Goal: Transaction & Acquisition: Purchase product/service

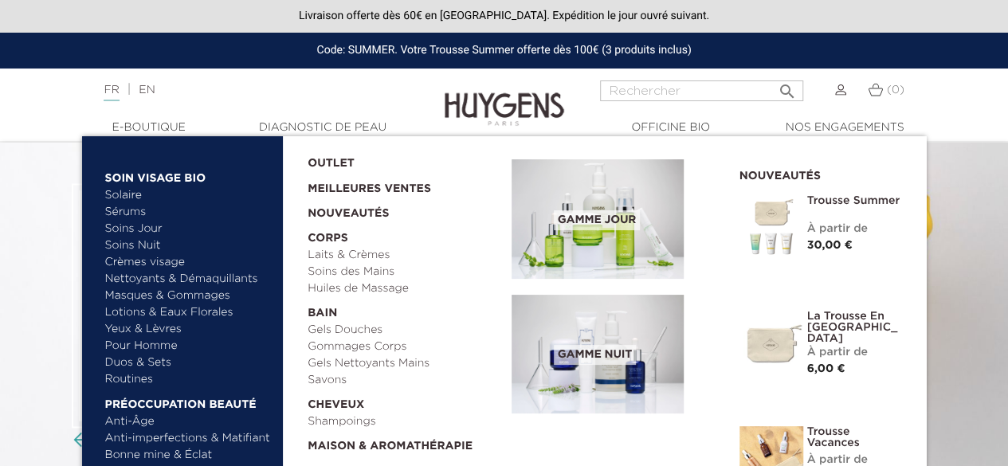
click at [164, 125] on link "  E-Boutique" at bounding box center [148, 128] width 159 height 17
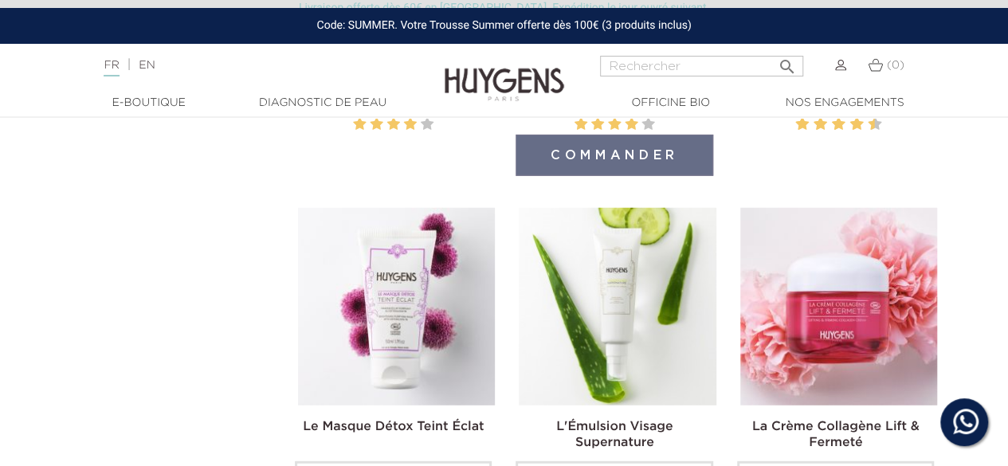
scroll to position [2152, 0]
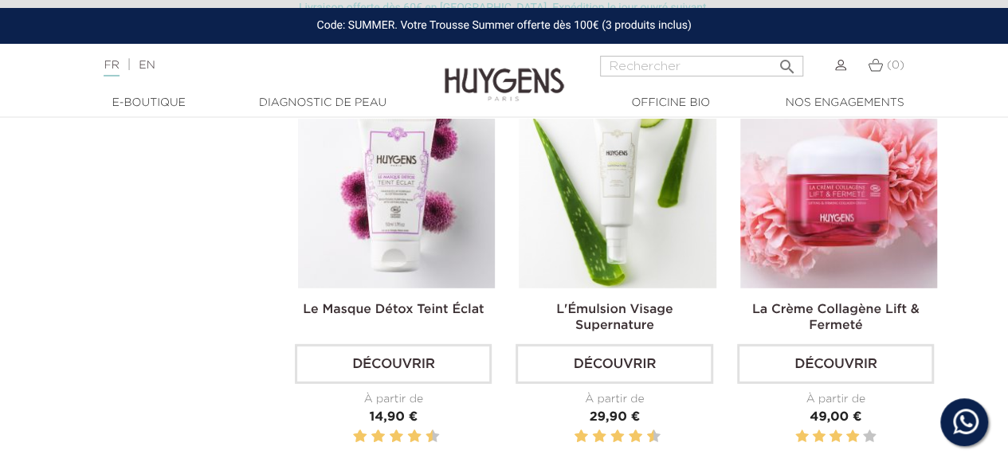
drag, startPoint x: 1007, startPoint y: 184, endPoint x: 979, endPoint y: 37, distance: 149.9
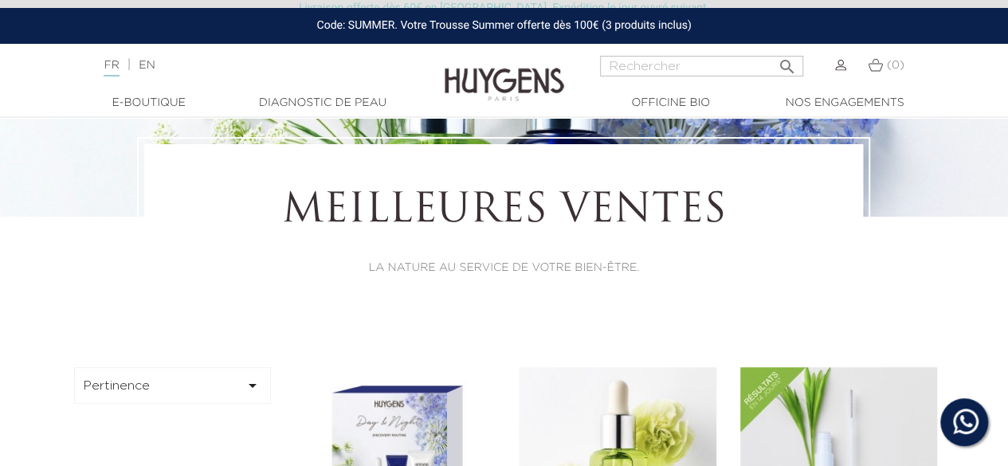
scroll to position [239, 0]
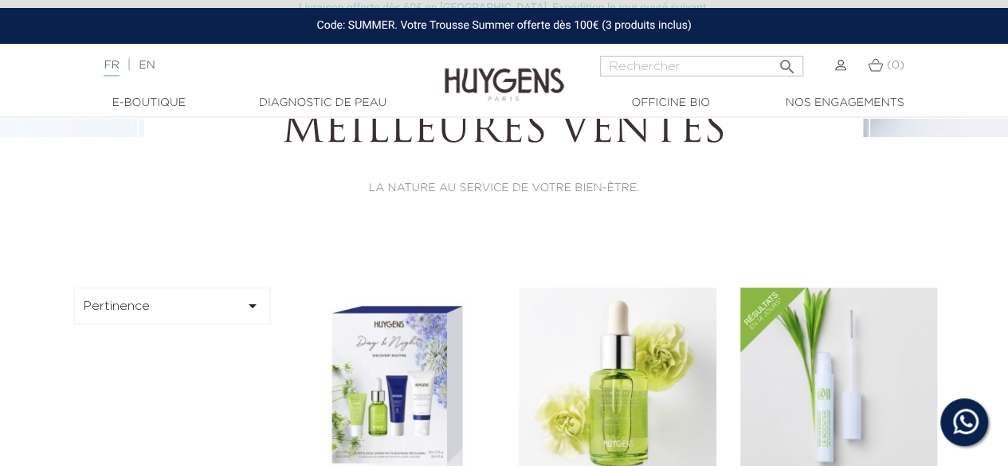
click at [174, 300] on button "Pertinence " at bounding box center [173, 306] width 198 height 37
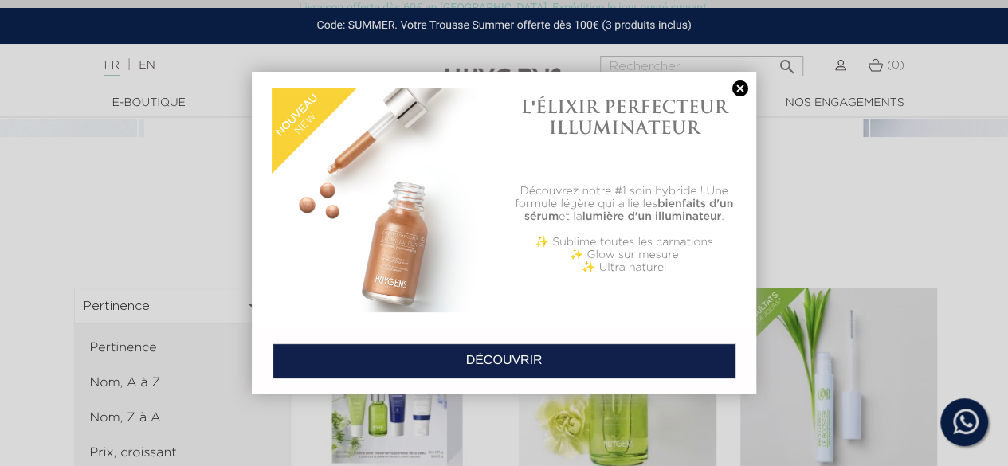
click at [134, 446] on div at bounding box center [504, 233] width 1008 height 466
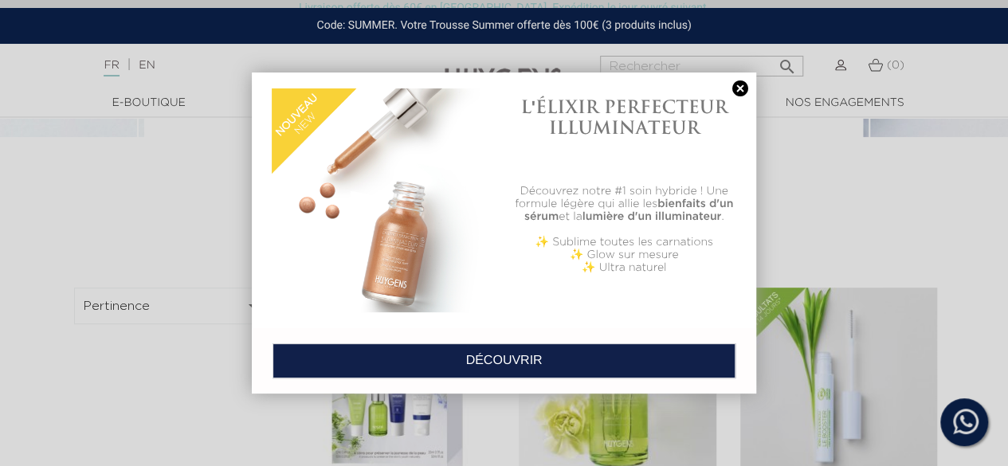
click at [743, 90] on link at bounding box center [740, 88] width 22 height 17
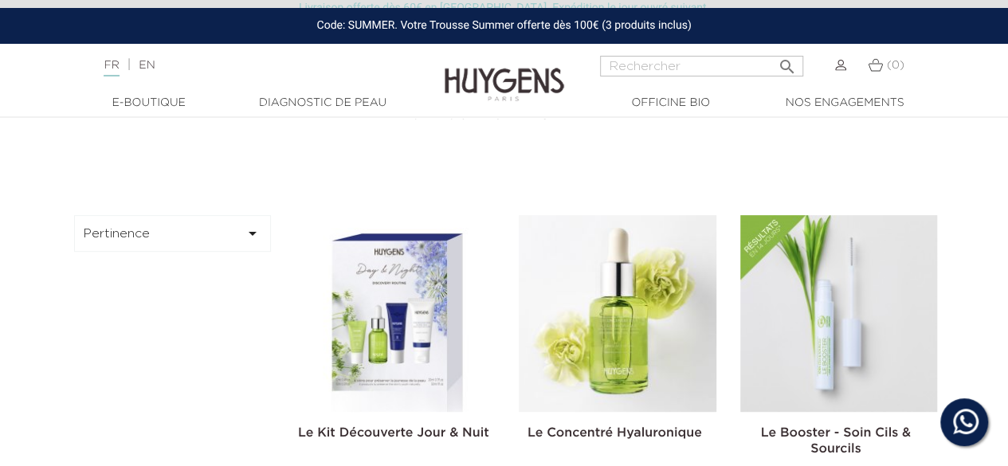
scroll to position [398, 0]
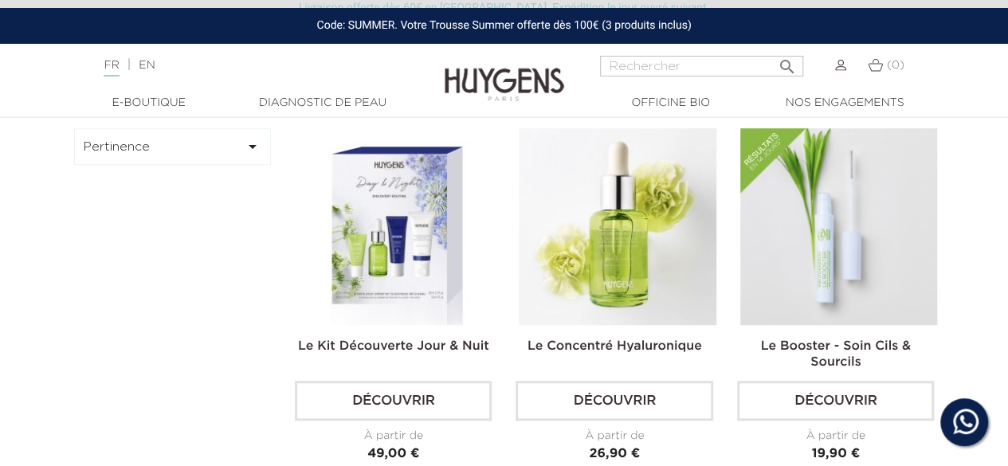
click at [180, 151] on button "Pertinence " at bounding box center [173, 146] width 198 height 37
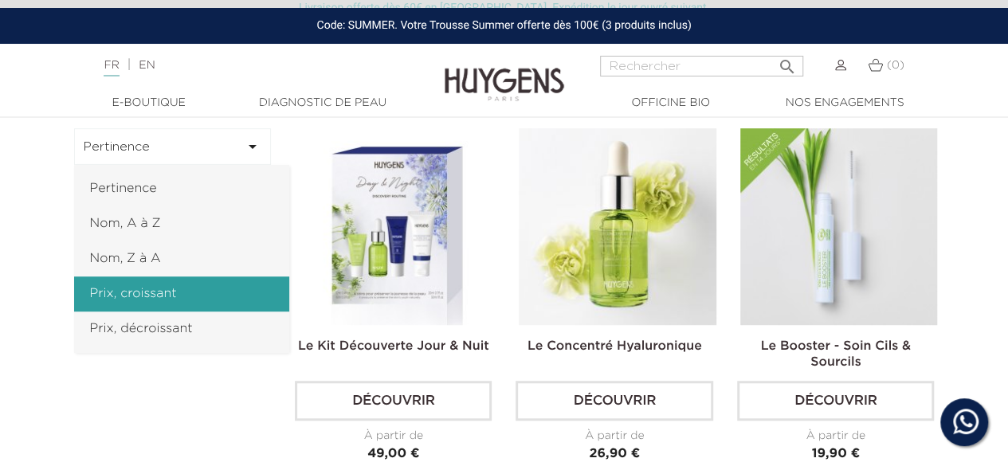
click at [147, 304] on link "Prix, croissant" at bounding box center [181, 294] width 215 height 35
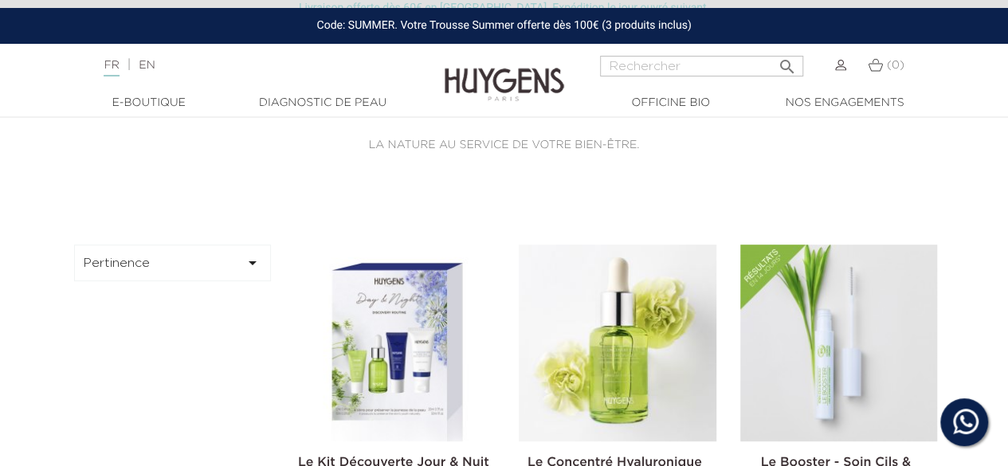
scroll to position [319, 0]
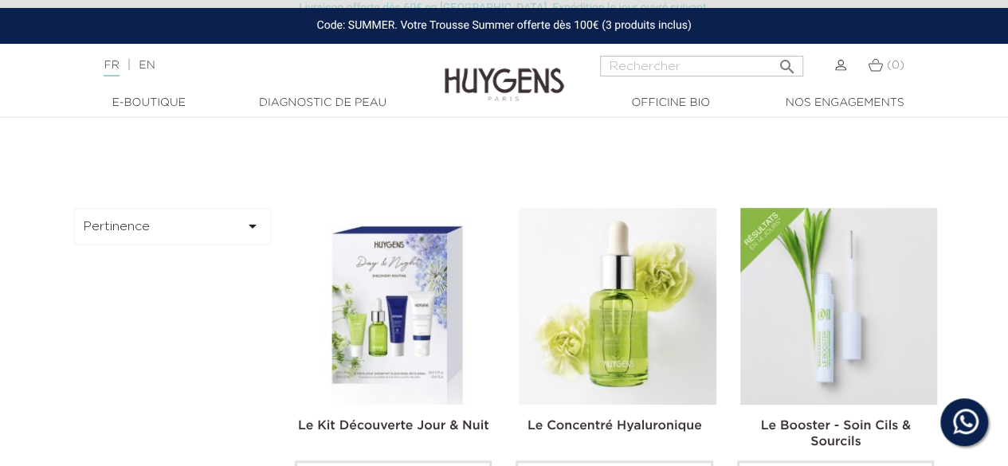
click at [225, 238] on button "Pertinence " at bounding box center [173, 226] width 198 height 37
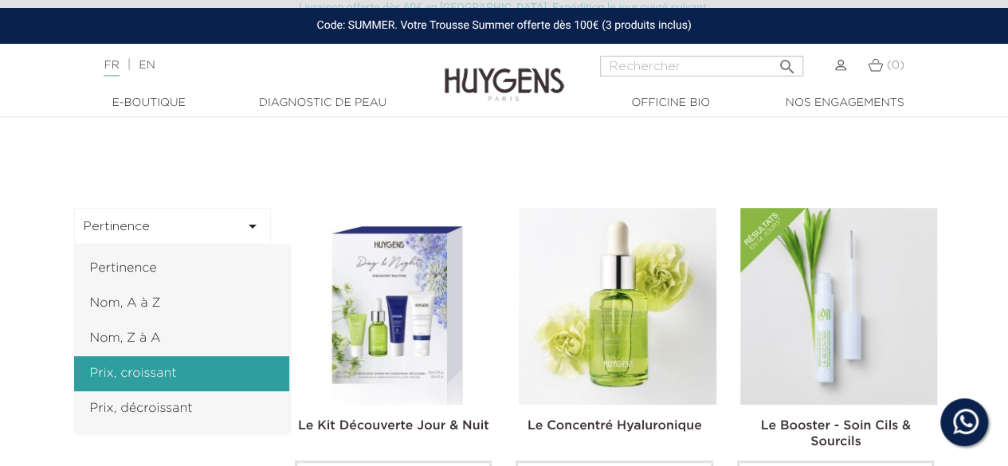
click at [151, 379] on link "Prix, croissant" at bounding box center [181, 373] width 215 height 35
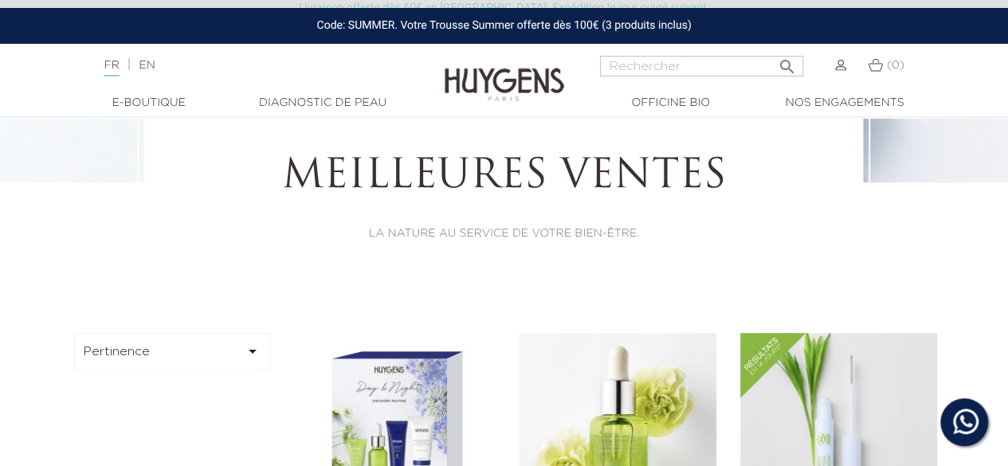
scroll to position [159, 0]
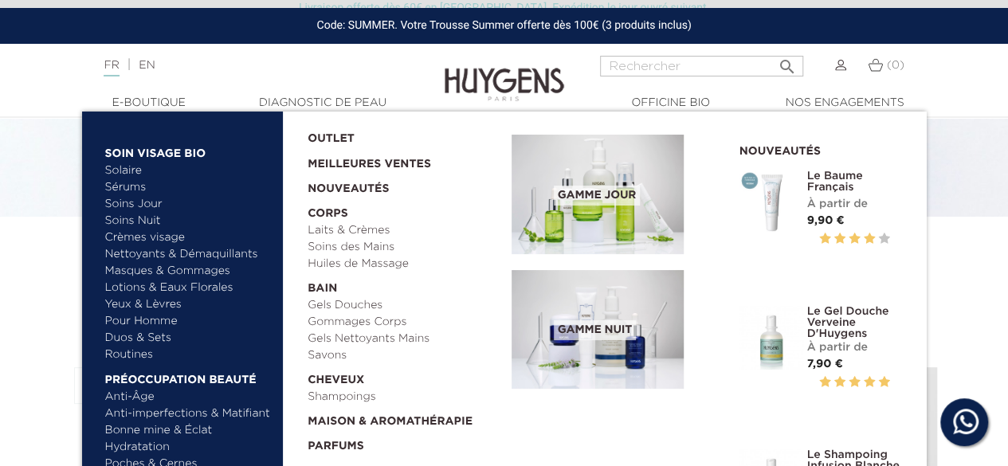
click at [145, 239] on link "Crèmes visage" at bounding box center [188, 238] width 167 height 17
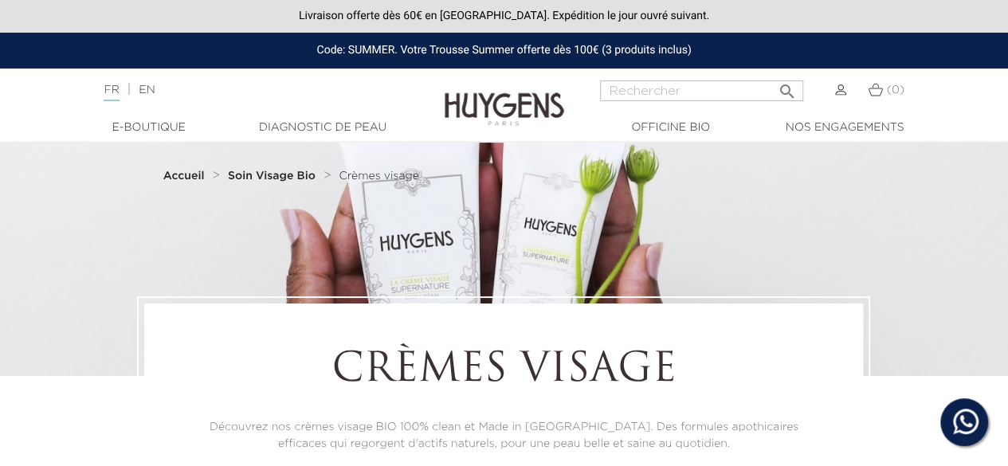
click at [177, 173] on strong "Accueil" at bounding box center [183, 176] width 41 height 11
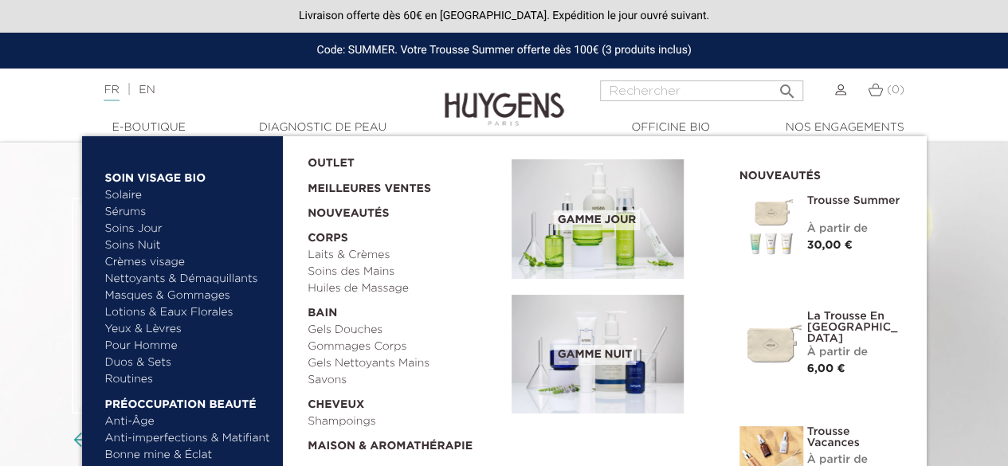
click at [150, 330] on link "Yeux & Lèvres" at bounding box center [188, 329] width 167 height 17
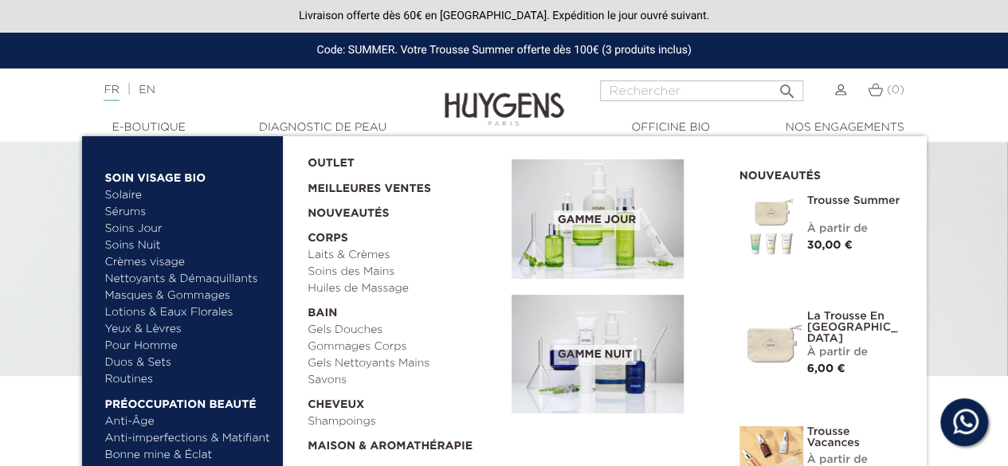
click at [128, 233] on link "Soins Jour" at bounding box center [188, 229] width 167 height 17
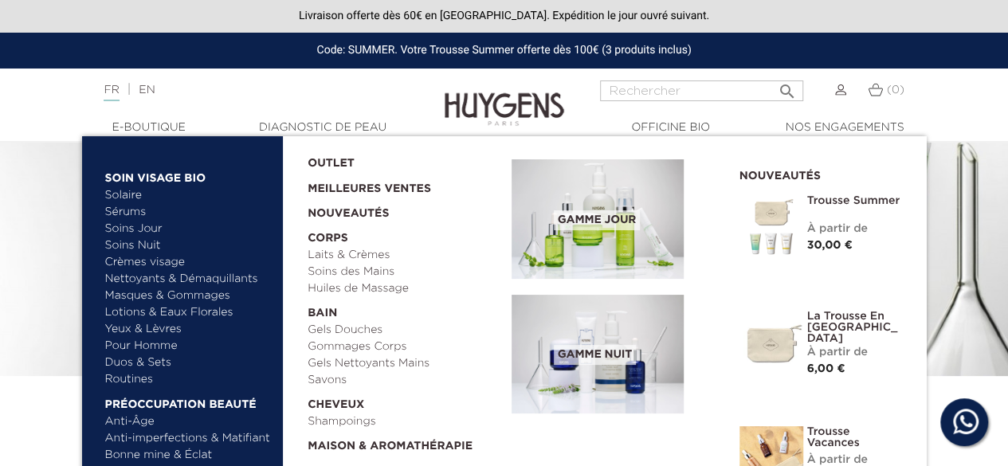
click at [143, 246] on link "Soins Nuit" at bounding box center [181, 245] width 152 height 17
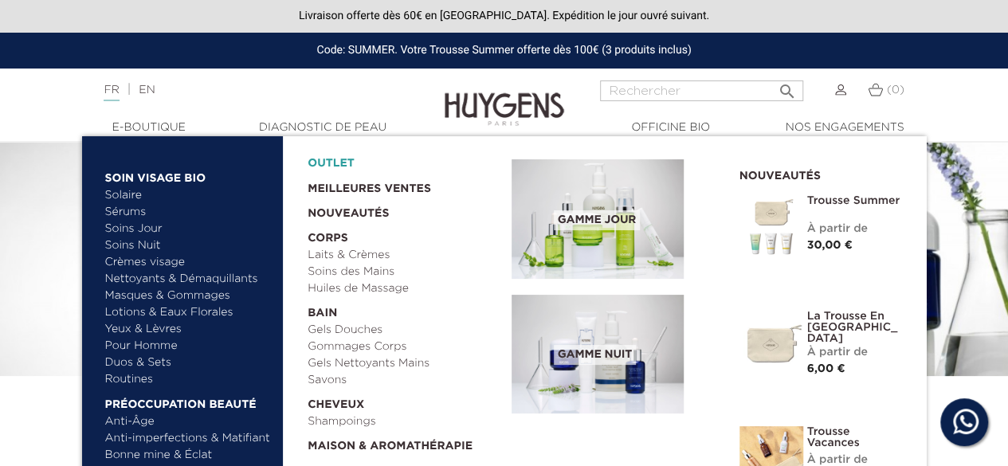
click at [325, 159] on link "OUTLET" at bounding box center [397, 159] width 179 height 25
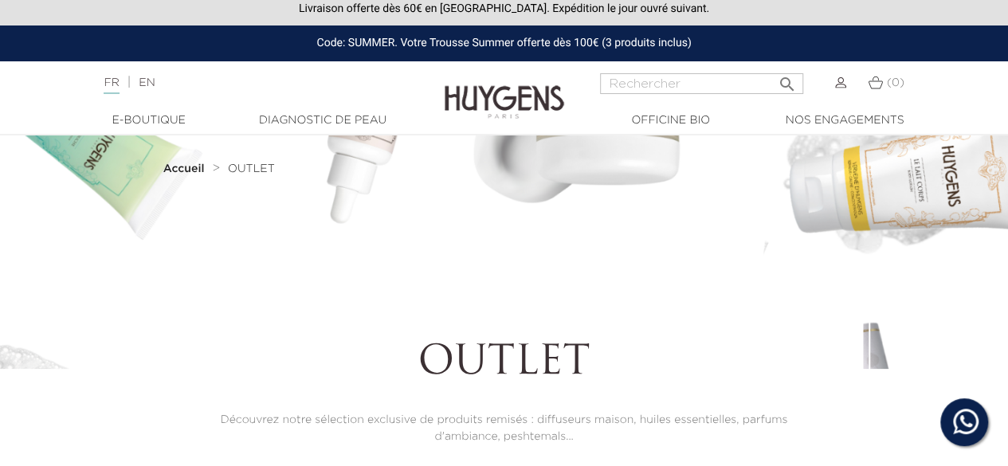
scroll to position [319, 0]
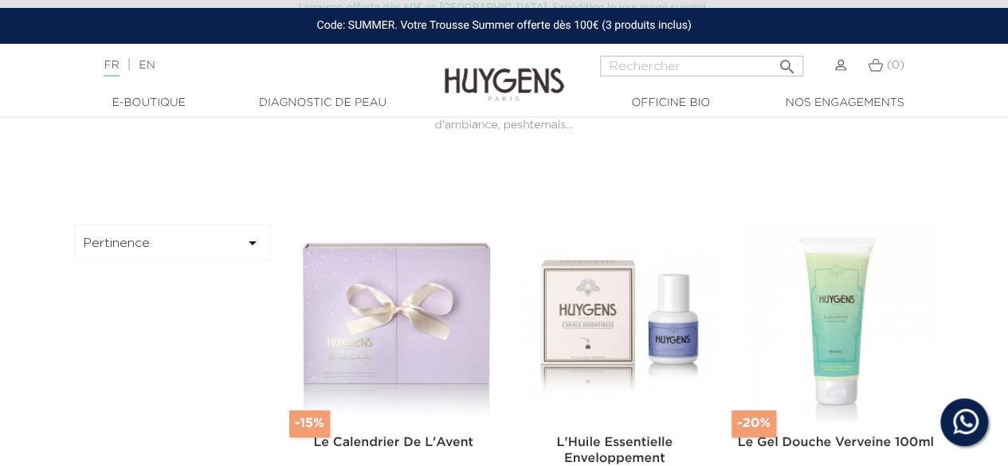
click at [209, 238] on button "Pertinence " at bounding box center [173, 243] width 198 height 37
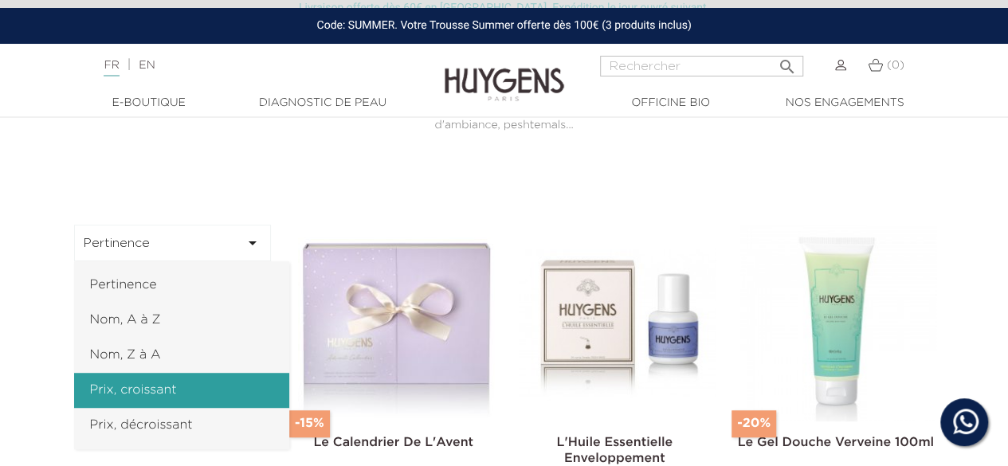
click at [136, 393] on link "Prix, croissant" at bounding box center [181, 390] width 215 height 35
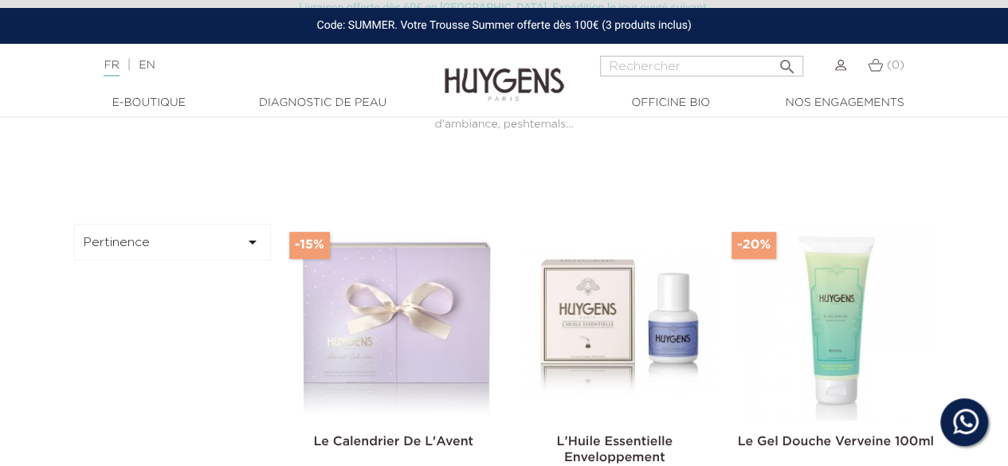
scroll to position [319, 0]
click at [182, 254] on button "Pertinence " at bounding box center [173, 243] width 198 height 37
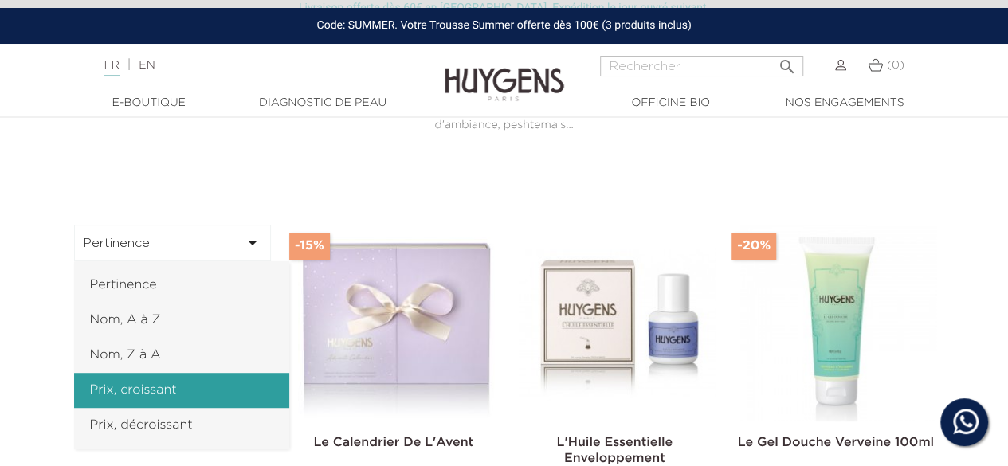
click at [171, 373] on link "Prix, croissant" at bounding box center [181, 390] width 215 height 35
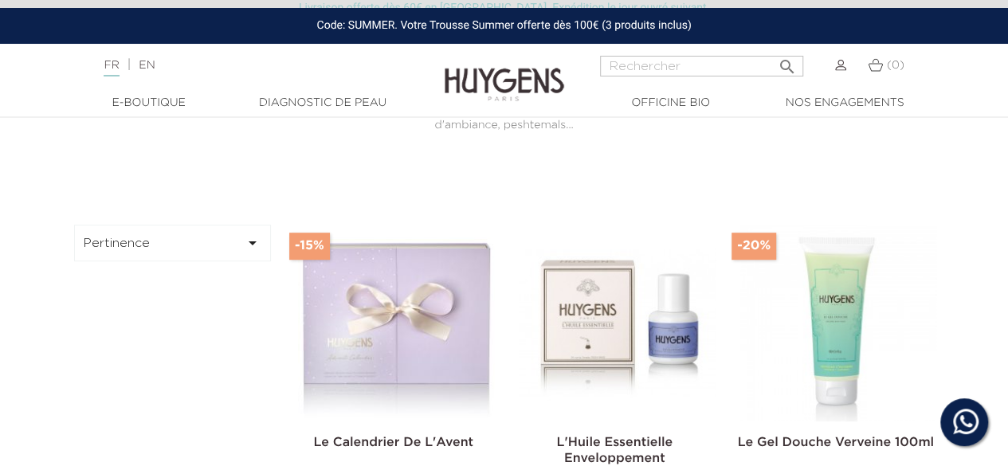
drag, startPoint x: 167, startPoint y: 237, endPoint x: 167, endPoint y: 261, distance: 23.9
click at [168, 240] on button "Pertinence " at bounding box center [173, 243] width 198 height 37
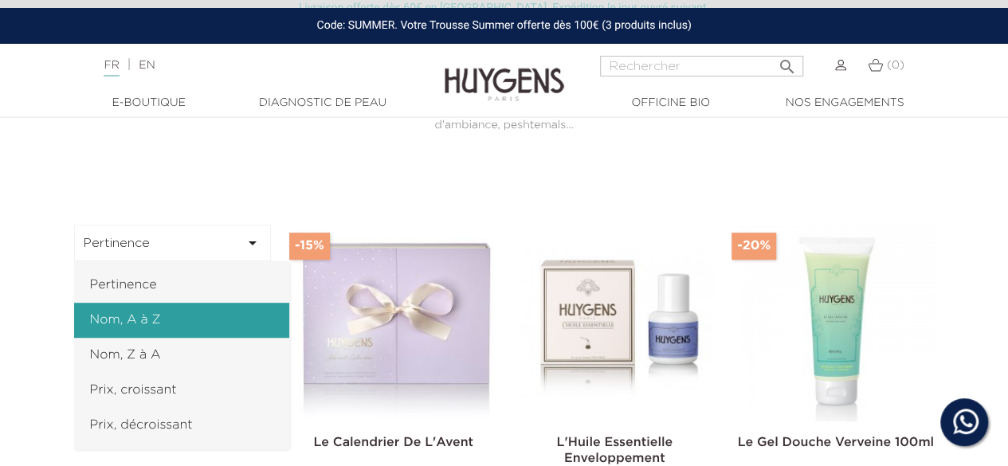
click at [163, 335] on link "Nom, A à Z" at bounding box center [181, 320] width 215 height 35
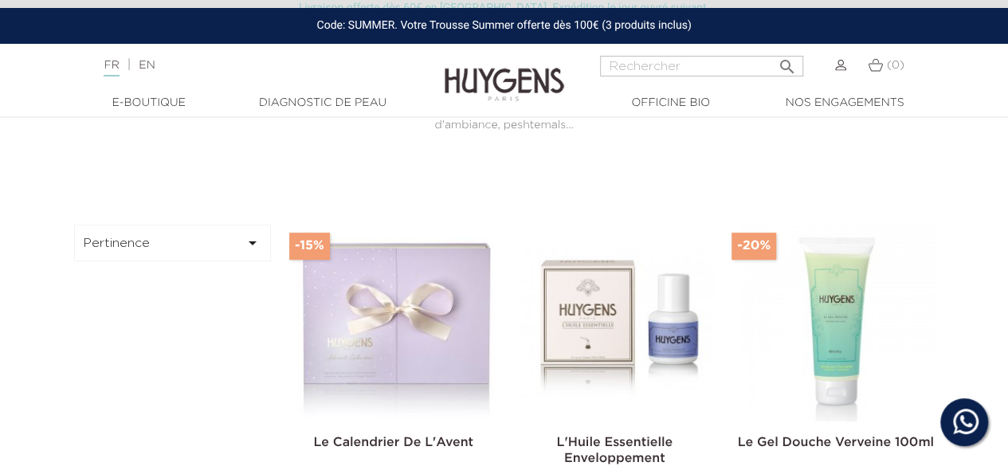
click at [185, 251] on button "Pertinence " at bounding box center [173, 243] width 198 height 37
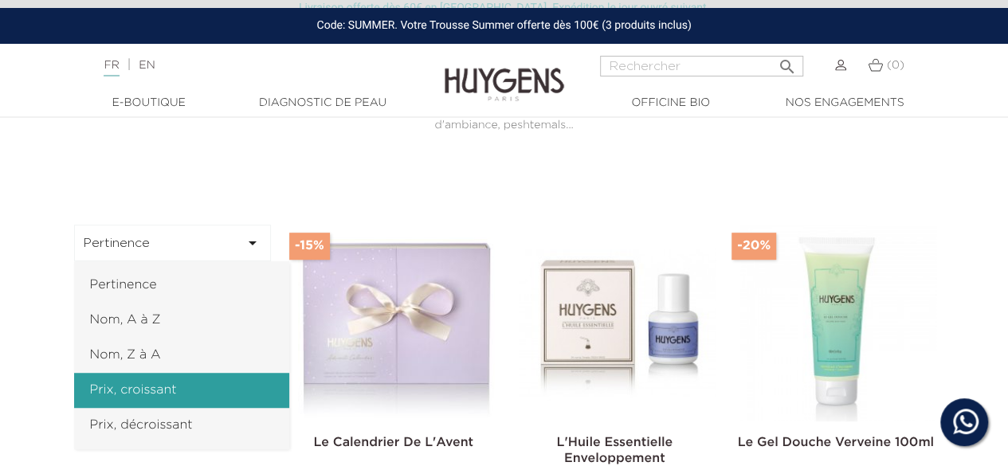
click at [179, 387] on link "Prix, croissant" at bounding box center [181, 390] width 215 height 35
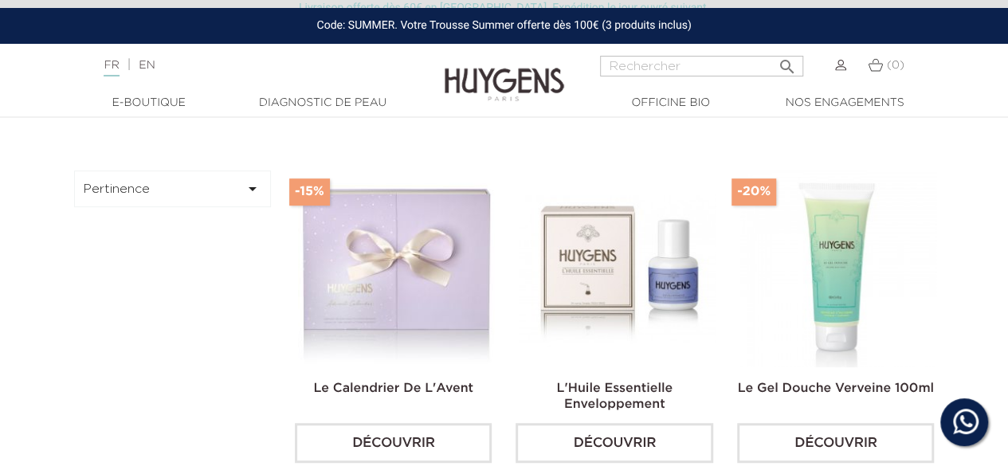
scroll to position [359, 0]
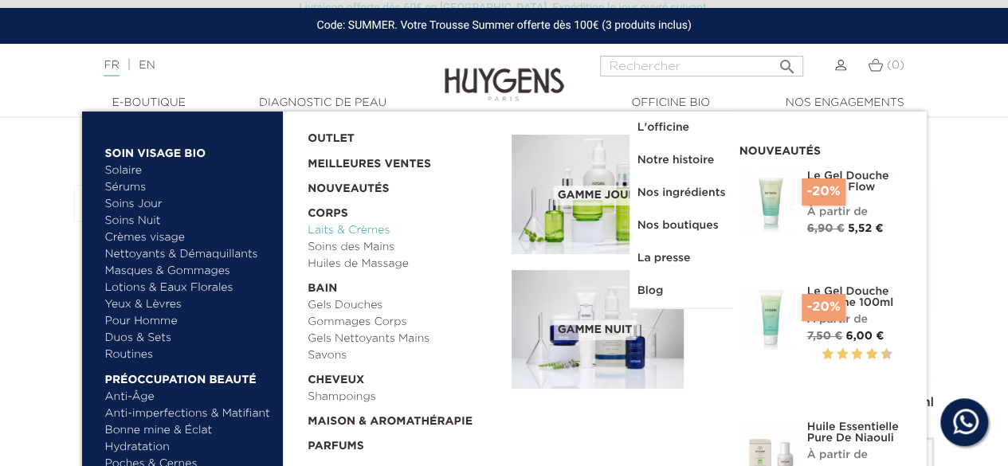
click at [319, 227] on link "Laits & Crèmes" at bounding box center [404, 230] width 193 height 17
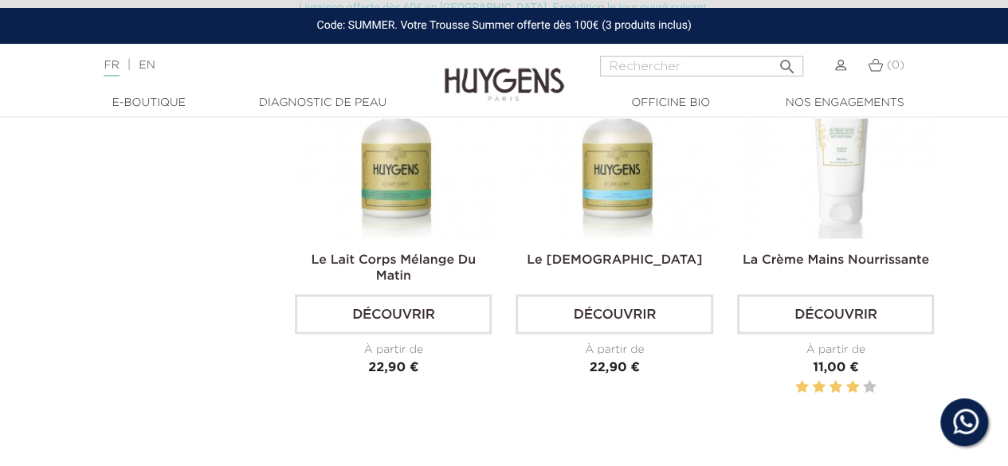
scroll to position [1355, 0]
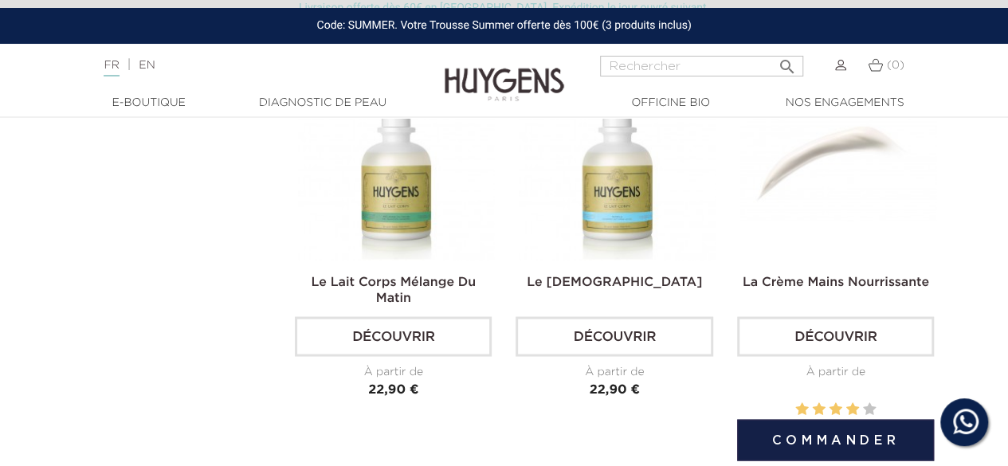
drag, startPoint x: 859, startPoint y: 267, endPoint x: 944, endPoint y: 320, distance: 99.5
click at [954, 306] on div "Pertinence  Pertinence Nom, A à Z Nom, Z à A Prix, croissant Prix, décroissant…" at bounding box center [504, 60] width 909 height 1711
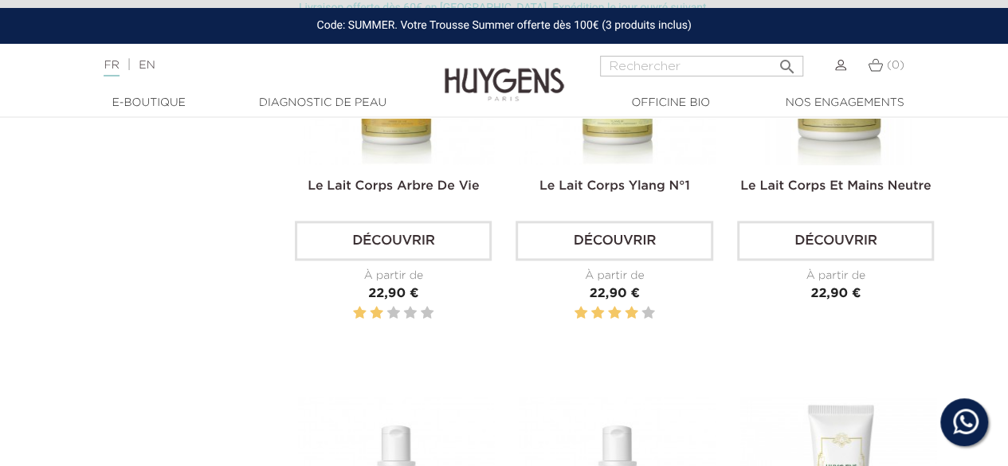
scroll to position [1036, 0]
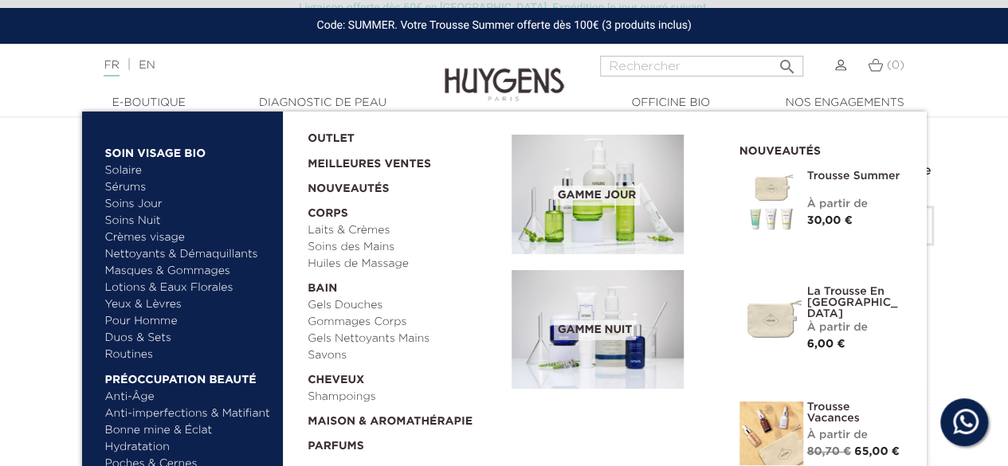
click at [164, 418] on link "Anti-imperfections & Matifiant" at bounding box center [188, 414] width 167 height 17
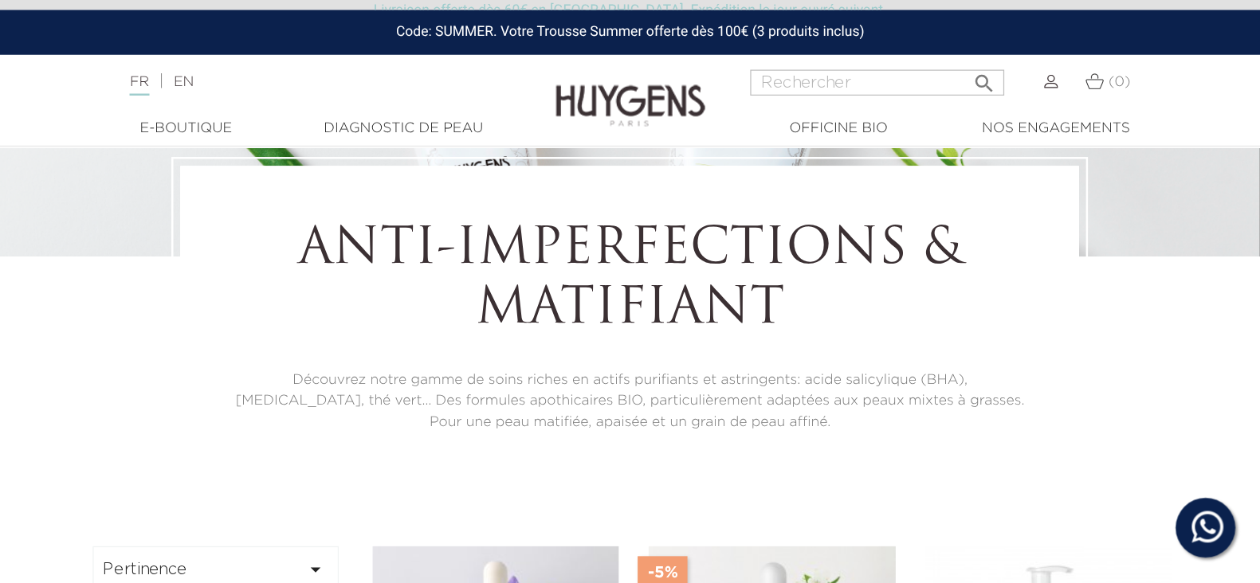
scroll to position [239, 0]
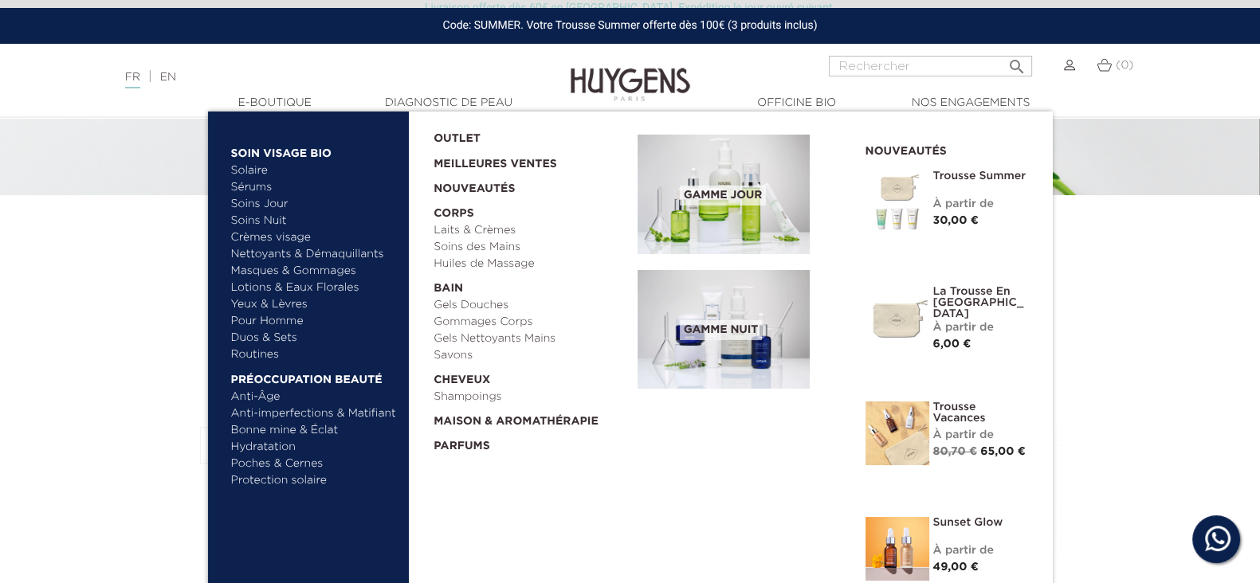
click at [257, 172] on link "Solaire" at bounding box center [314, 171] width 167 height 17
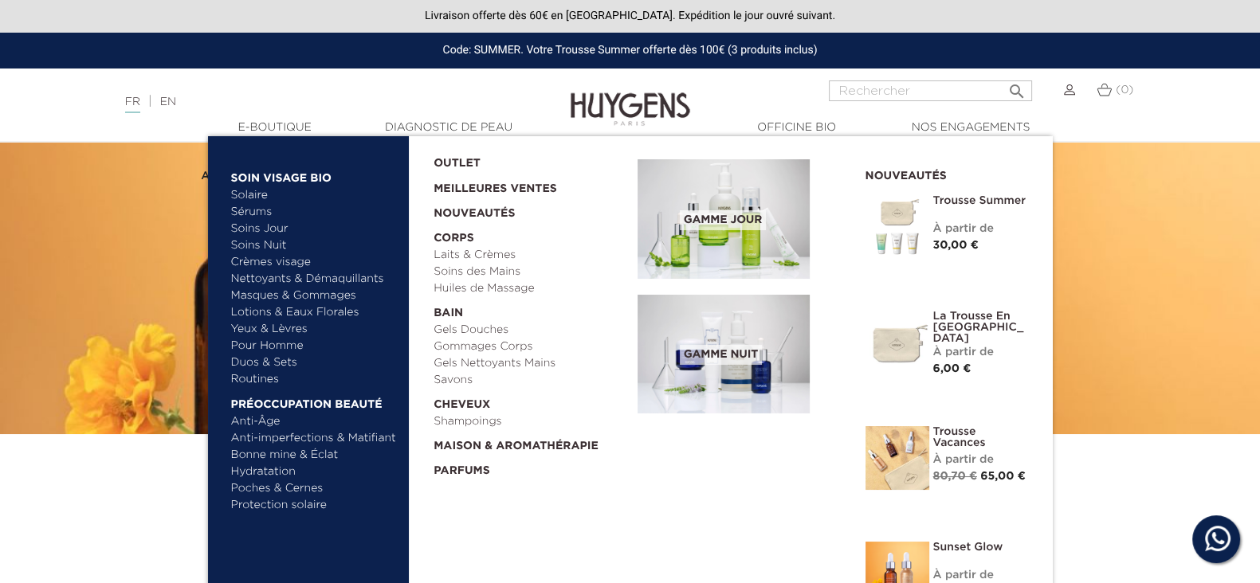
click at [257, 230] on link "Soins Jour" at bounding box center [314, 229] width 167 height 17
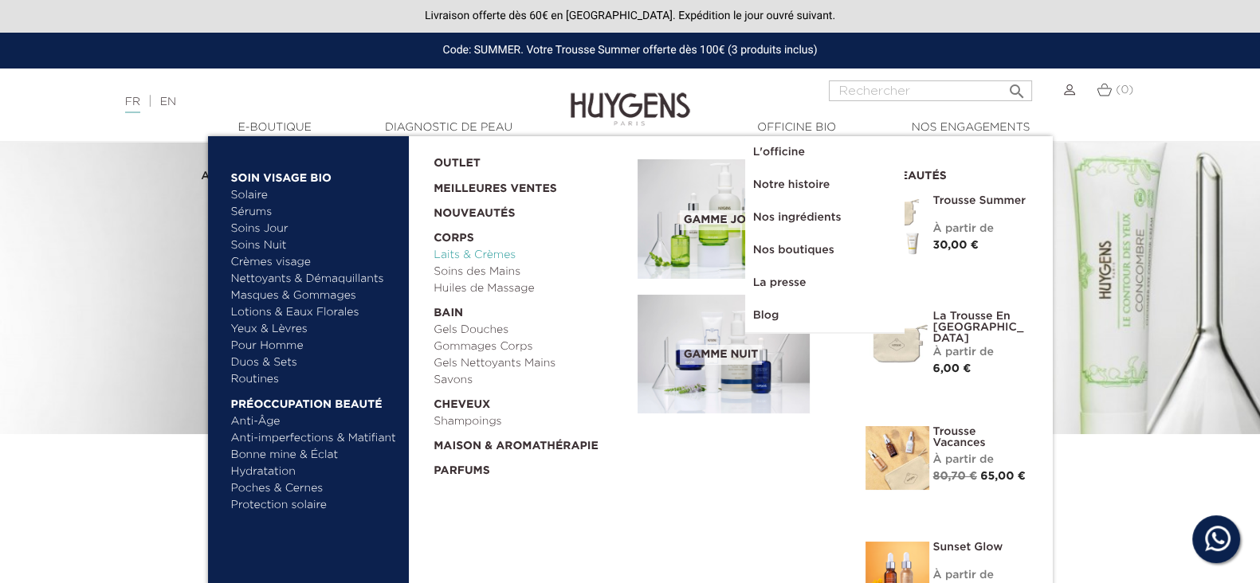
click at [454, 252] on link "Laits & Crèmes" at bounding box center [530, 255] width 193 height 17
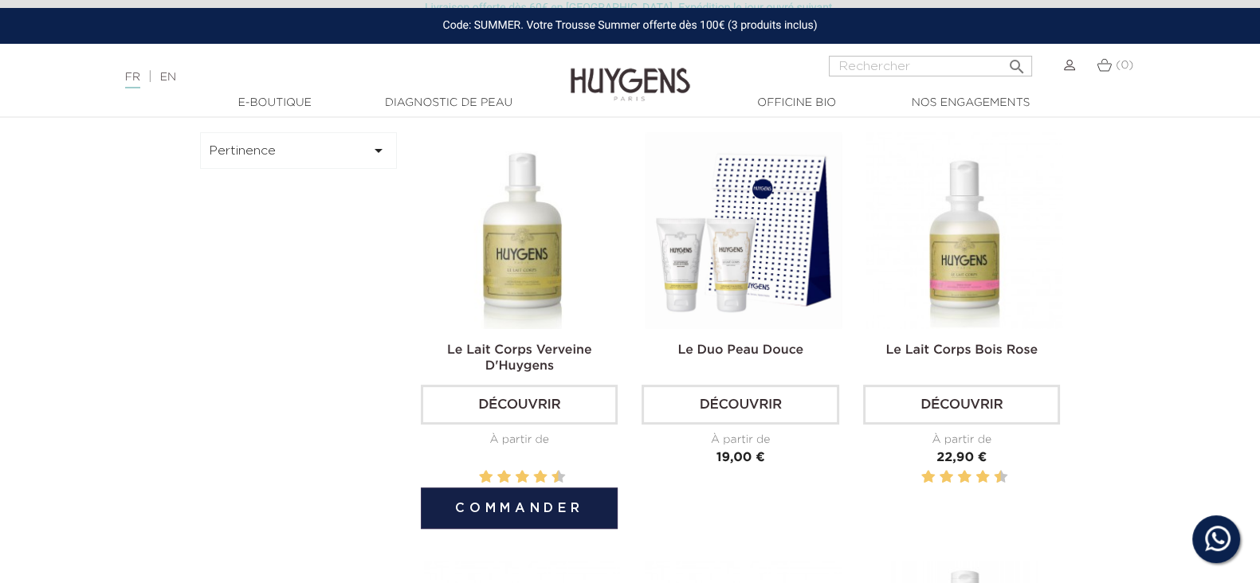
scroll to position [498, 0]
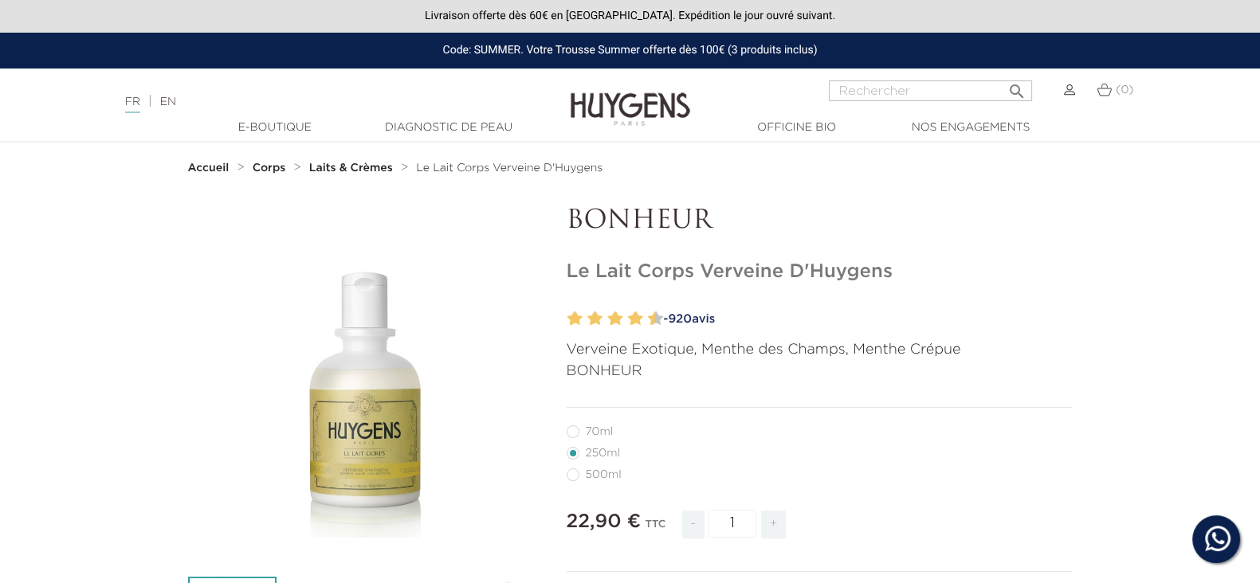
click at [584, 437] on label5"] "70ml" at bounding box center [600, 432] width 66 height 13
radio input "true"
click at [571, 451] on label1"] "250ml" at bounding box center [603, 453] width 73 height 13
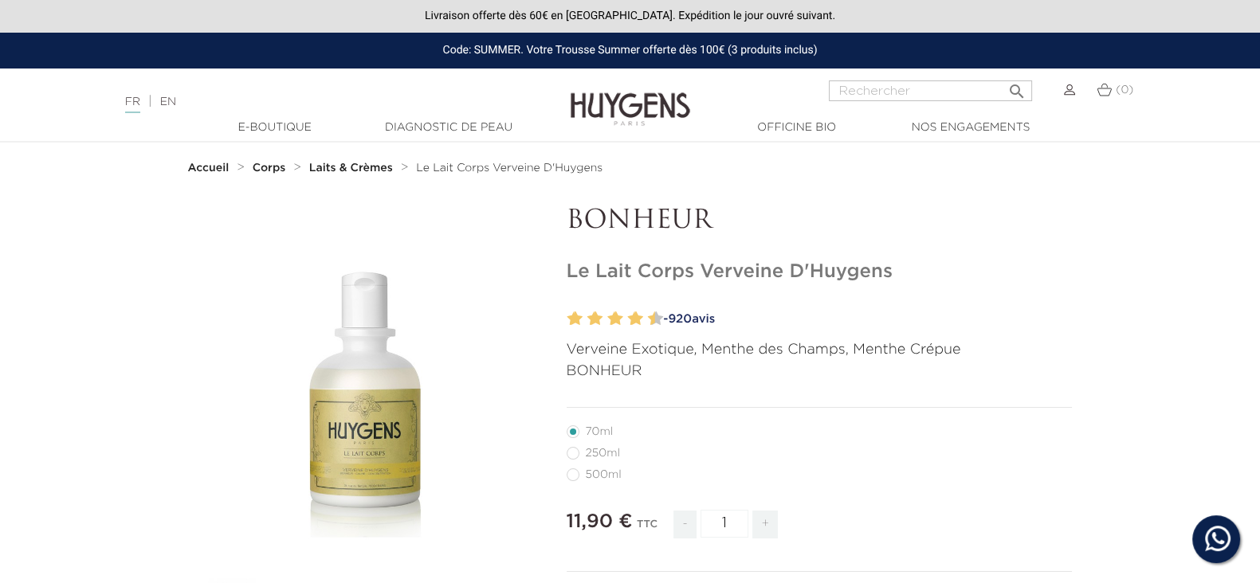
radio input "true"
click at [574, 433] on label5"] "70ml" at bounding box center [600, 432] width 66 height 13
radio input "true"
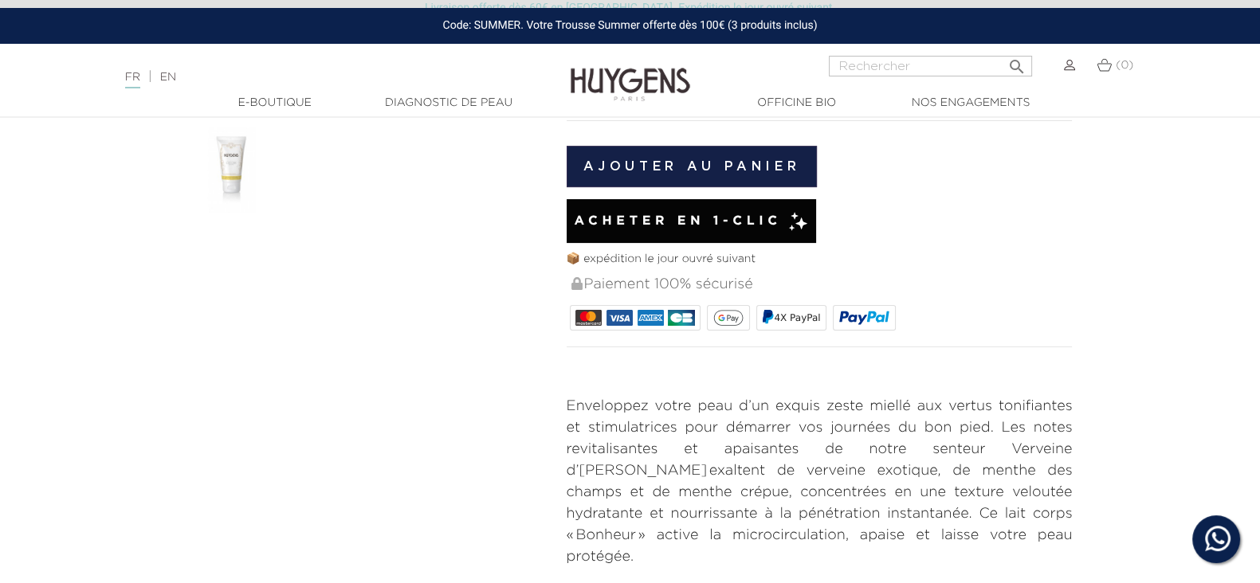
scroll to position [198, 0]
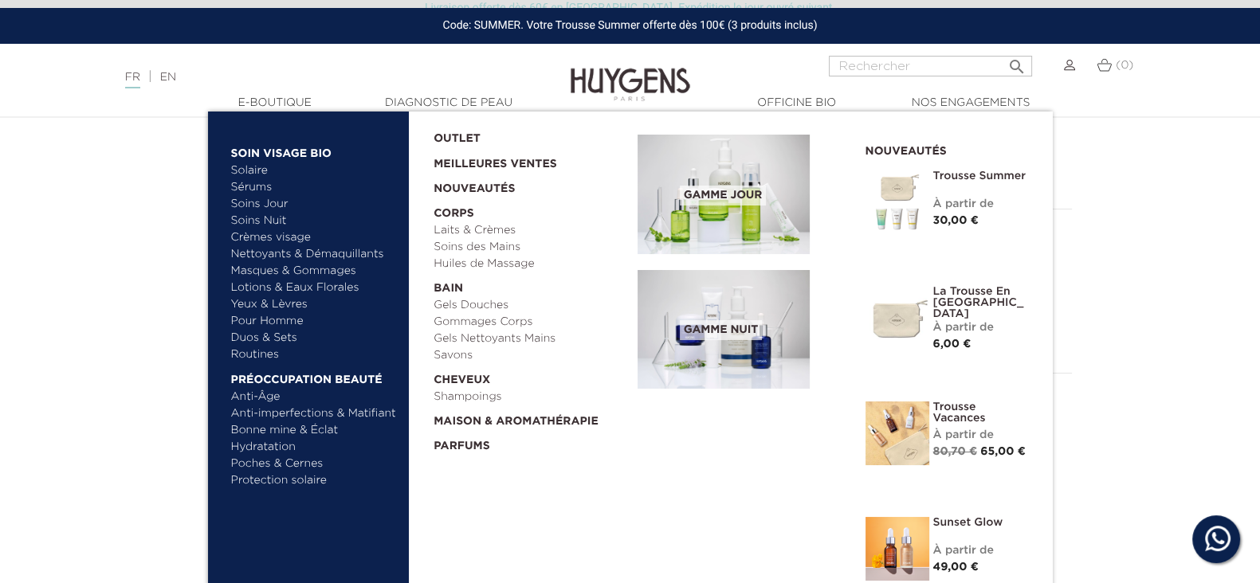
click at [282, 301] on link "Yeux & Lèvres" at bounding box center [314, 304] width 167 height 17
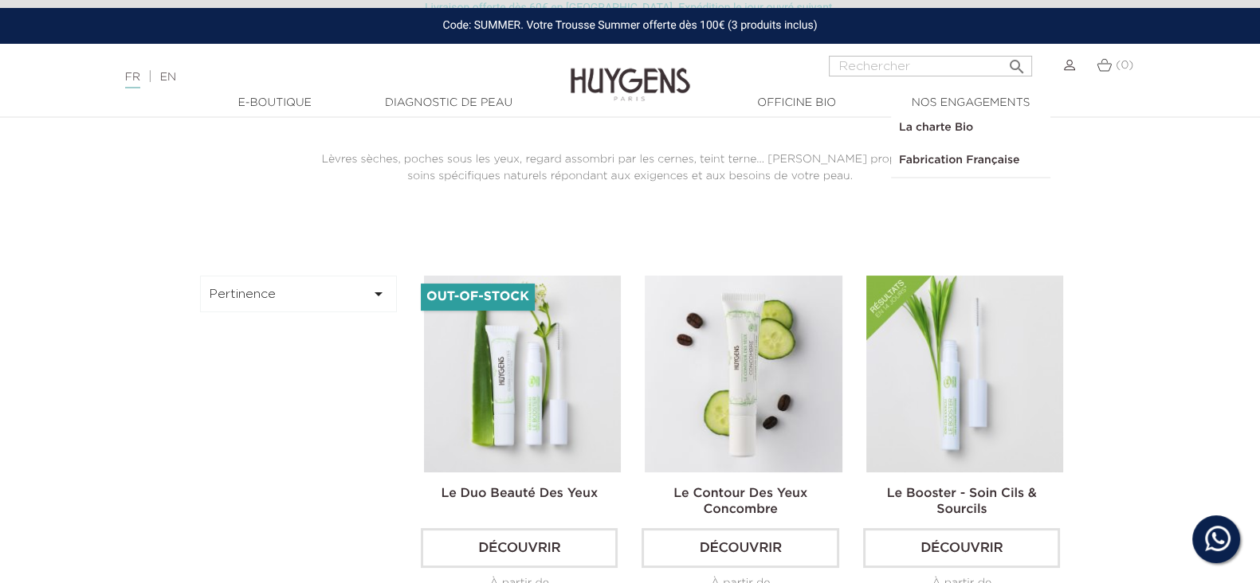
scroll to position [398, 0]
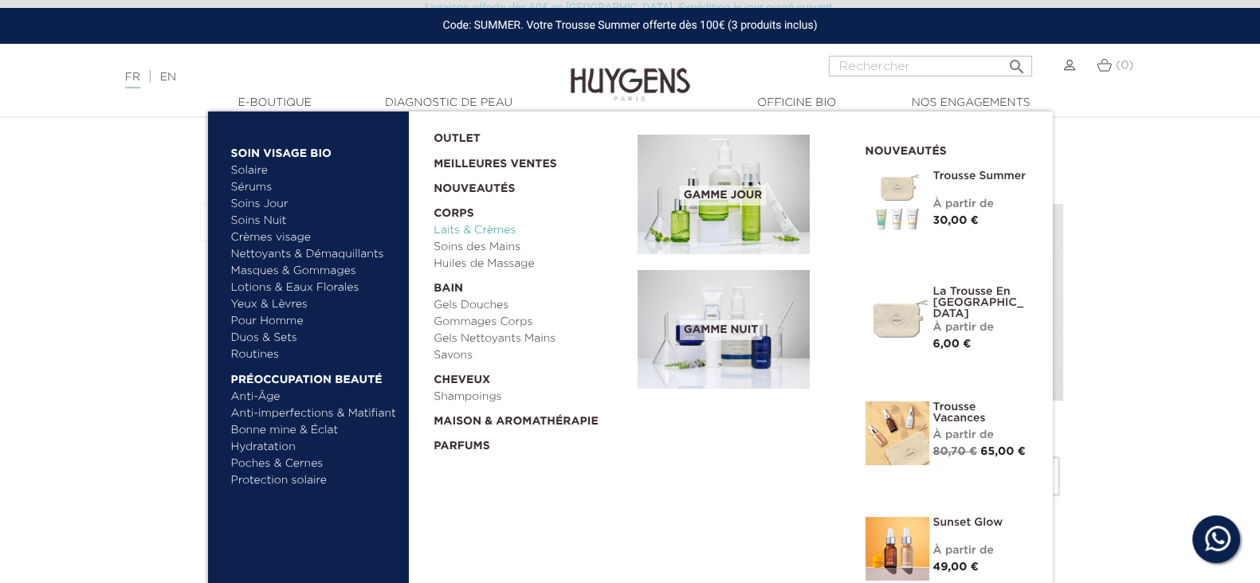
click at [463, 226] on link "Laits & Crèmes" at bounding box center [530, 230] width 193 height 17
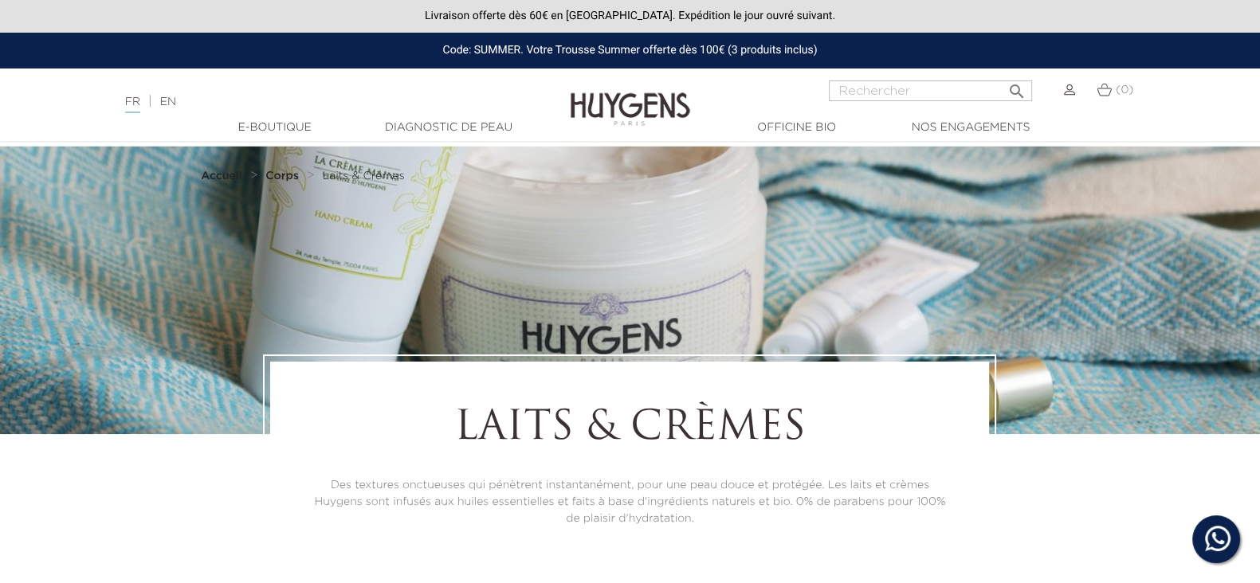
scroll to position [498, 0]
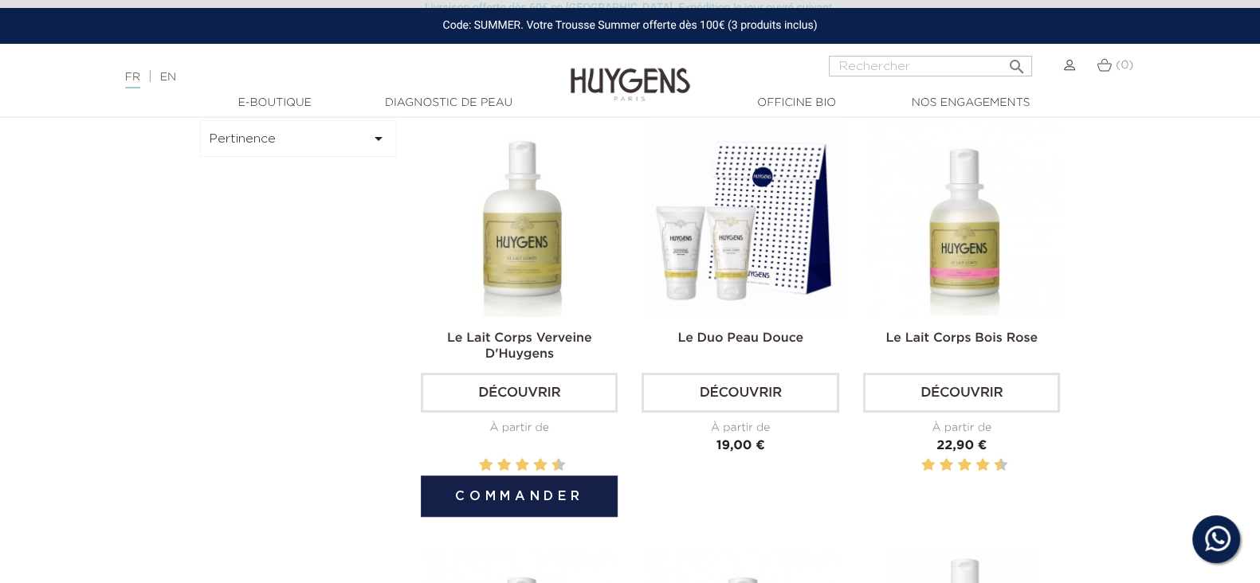
click at [548, 269] on img at bounding box center [522, 218] width 197 height 197
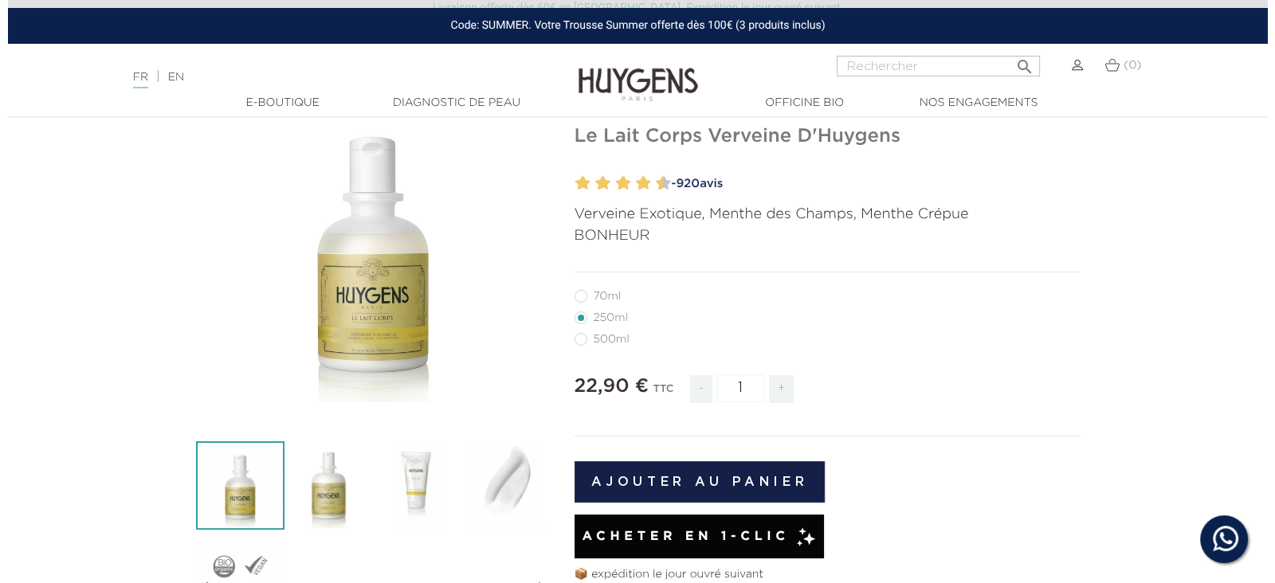
scroll to position [198, 0]
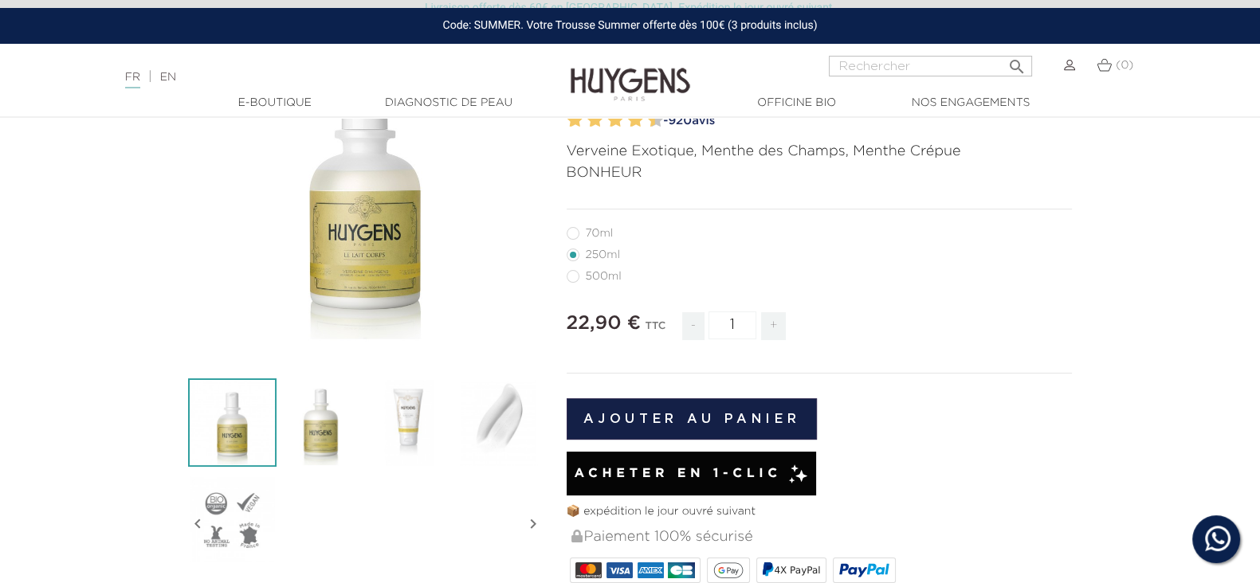
click at [574, 232] on label5"] "70ml" at bounding box center [600, 233] width 66 height 13
radio input "true"
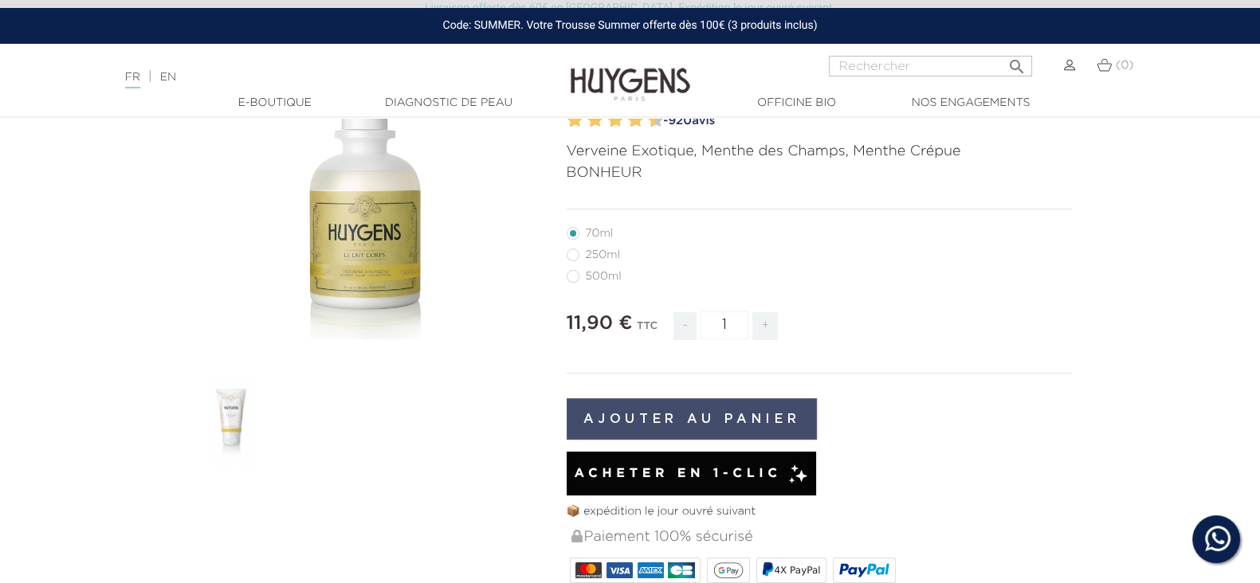
click at [637, 416] on button "Ajouter au panier" at bounding box center [692, 418] width 251 height 41
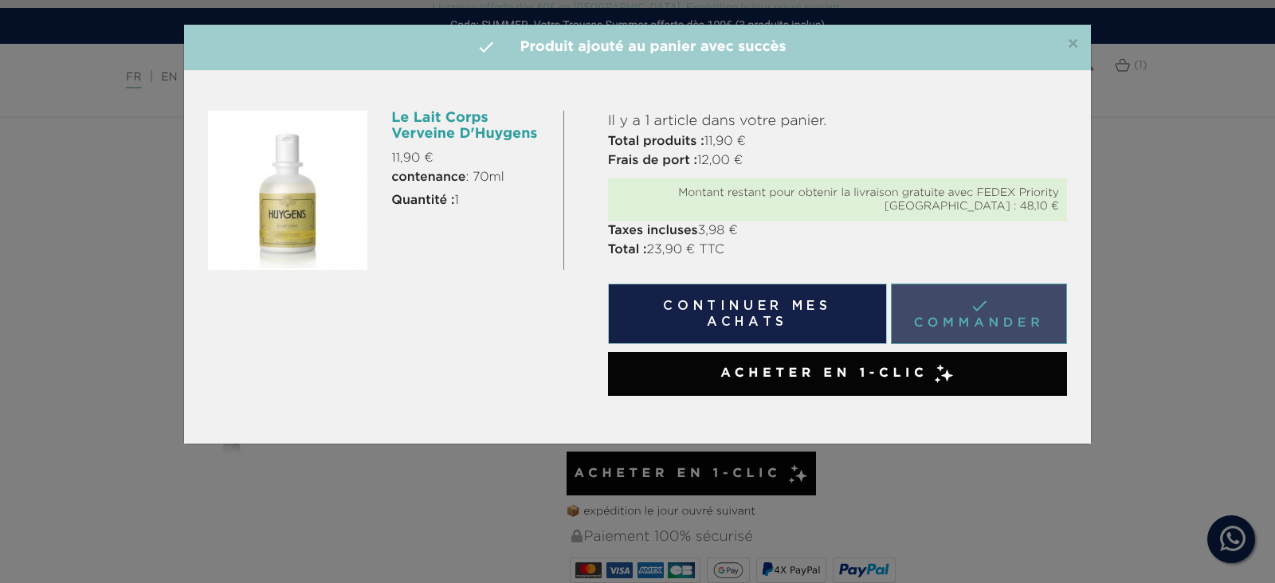
click at [940, 318] on link " Commander" at bounding box center [979, 314] width 176 height 61
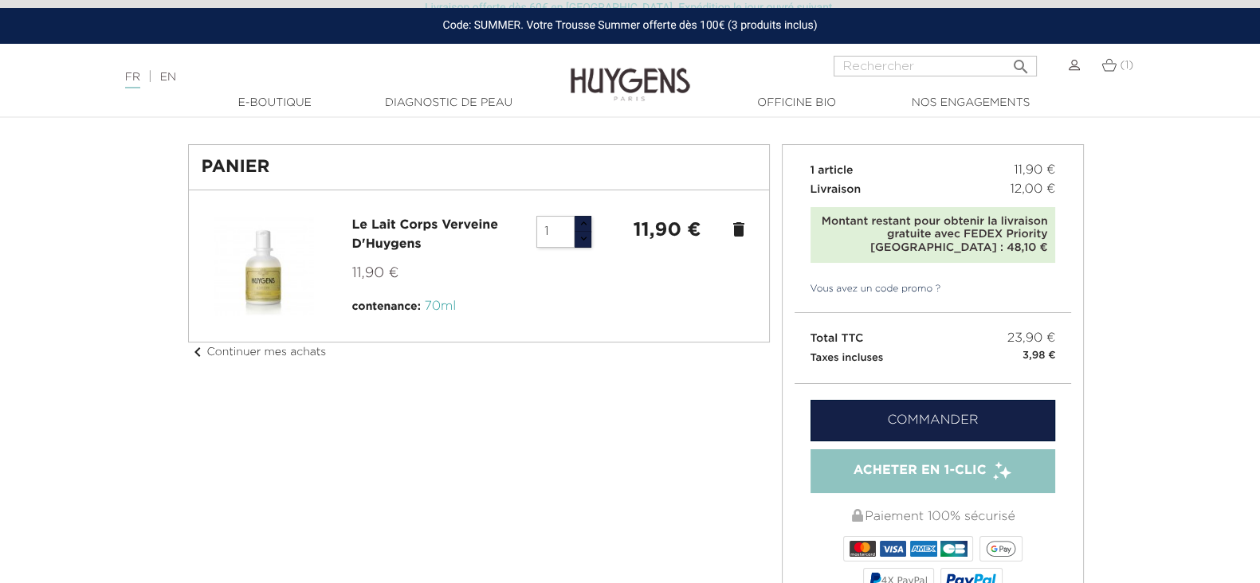
scroll to position [25, 0]
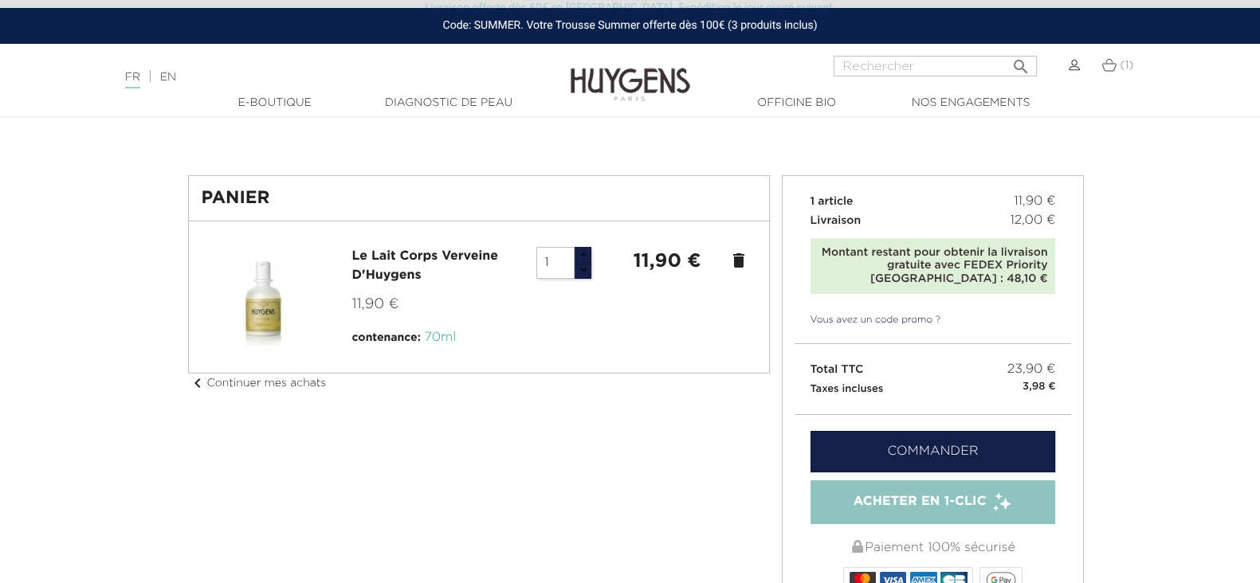
click at [861, 320] on link "Vous avez un code promo ?" at bounding box center [868, 320] width 147 height 14
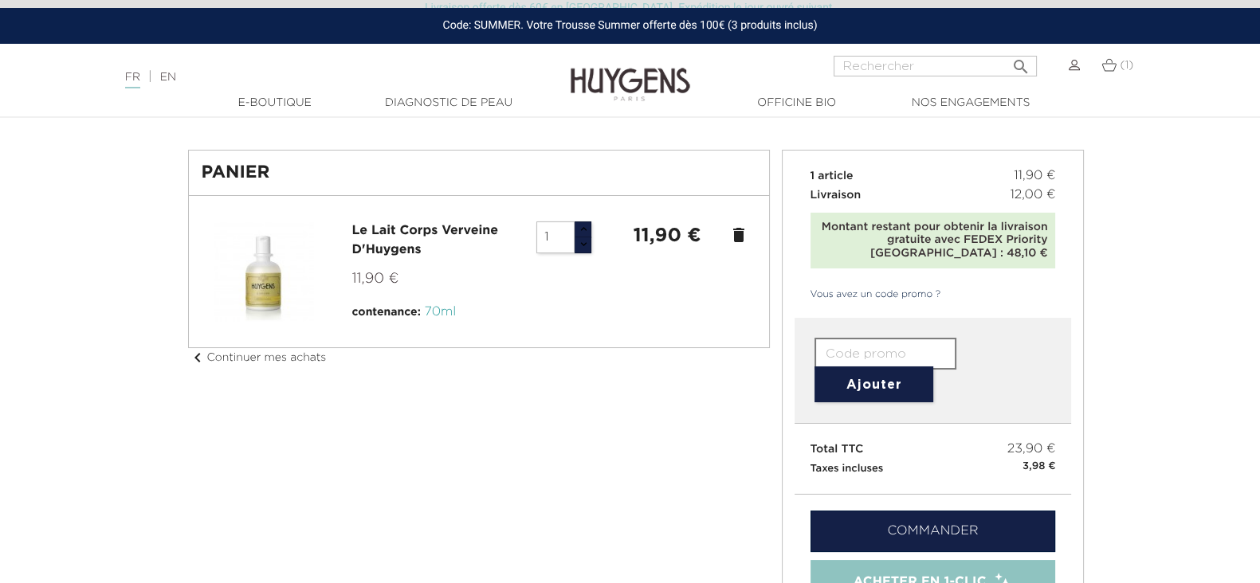
scroll to position [124, 0]
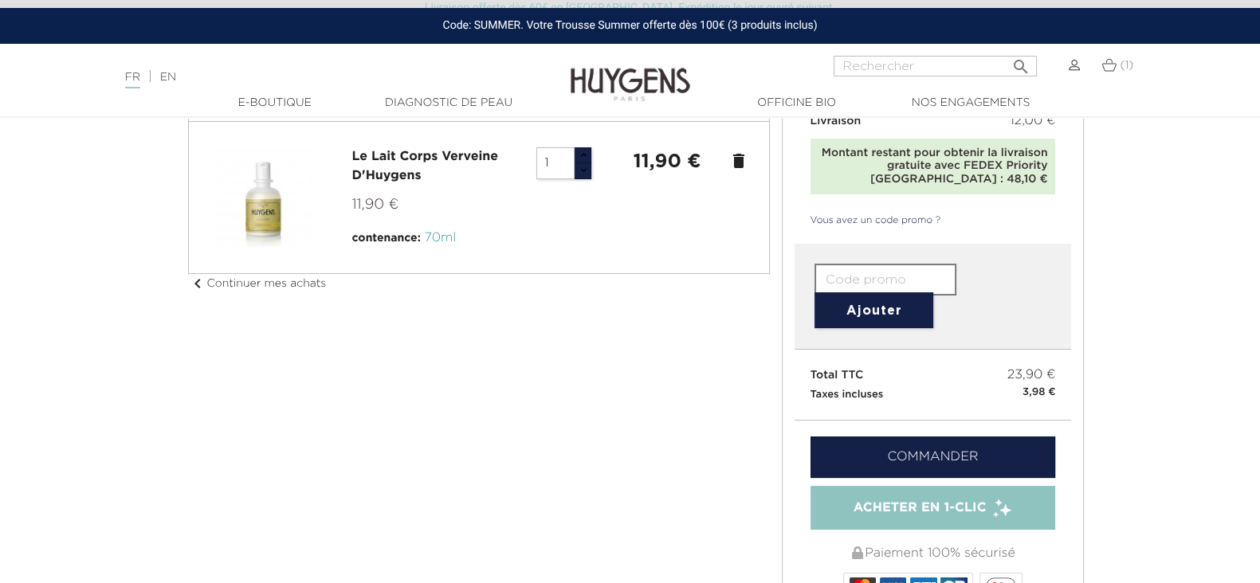
click at [845, 281] on input "text" at bounding box center [886, 280] width 142 height 32
paste input "EVZO-I2OL-5D4R-N7T8"
type input "EVZO-I2OL-5D4R-N7T8"
click at [855, 307] on button "Ajouter" at bounding box center [874, 310] width 119 height 36
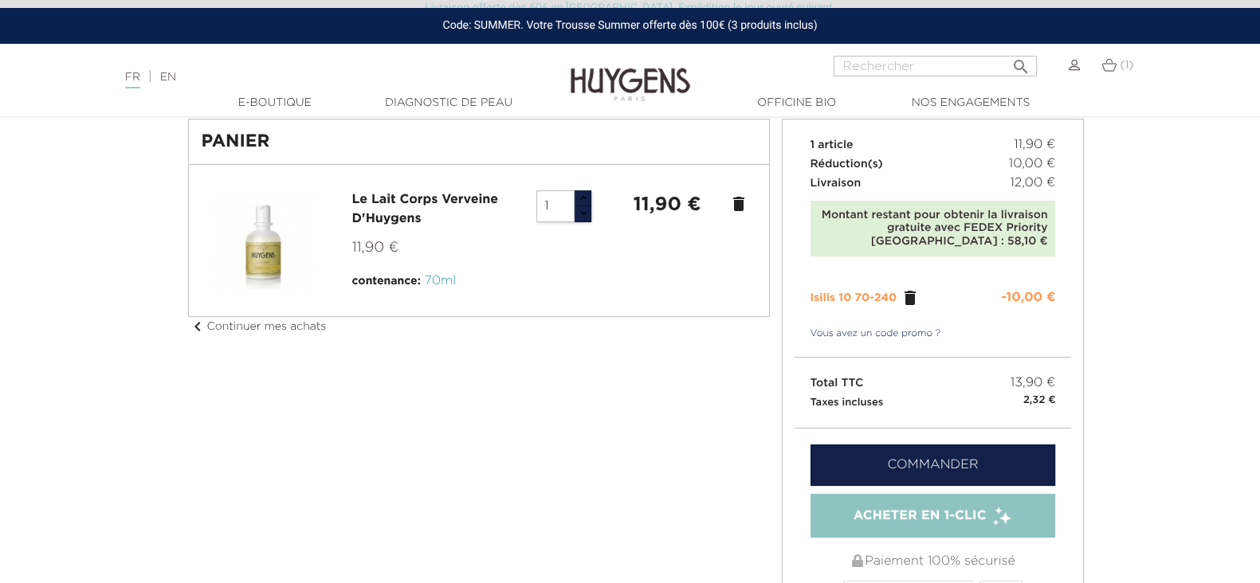
scroll to position [124, 0]
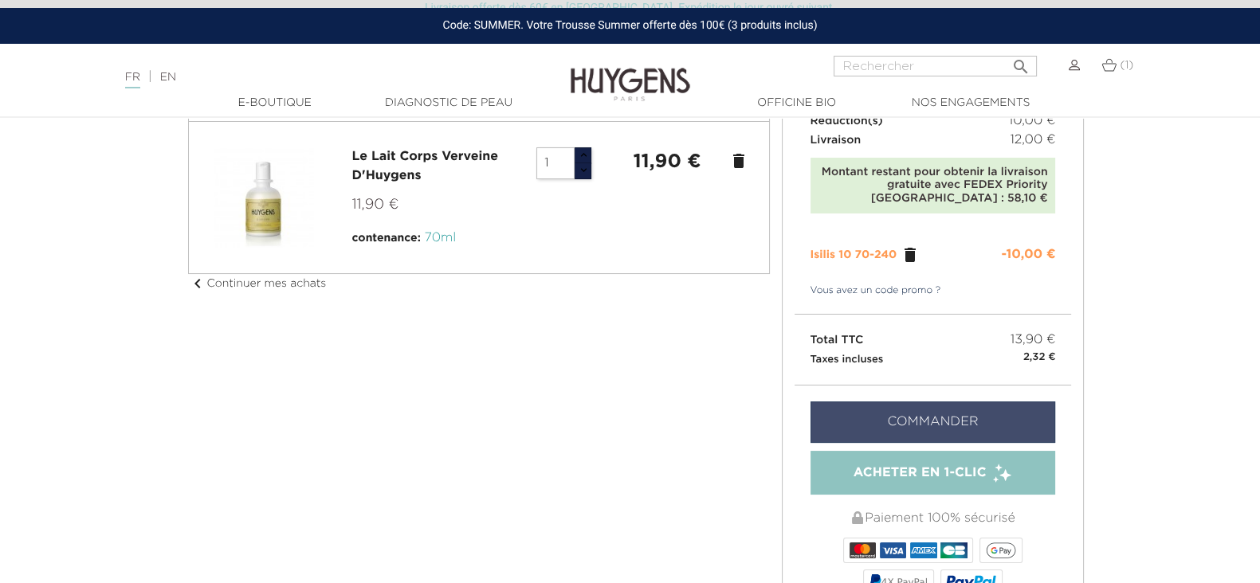
click at [915, 426] on link "Commander" at bounding box center [933, 422] width 245 height 41
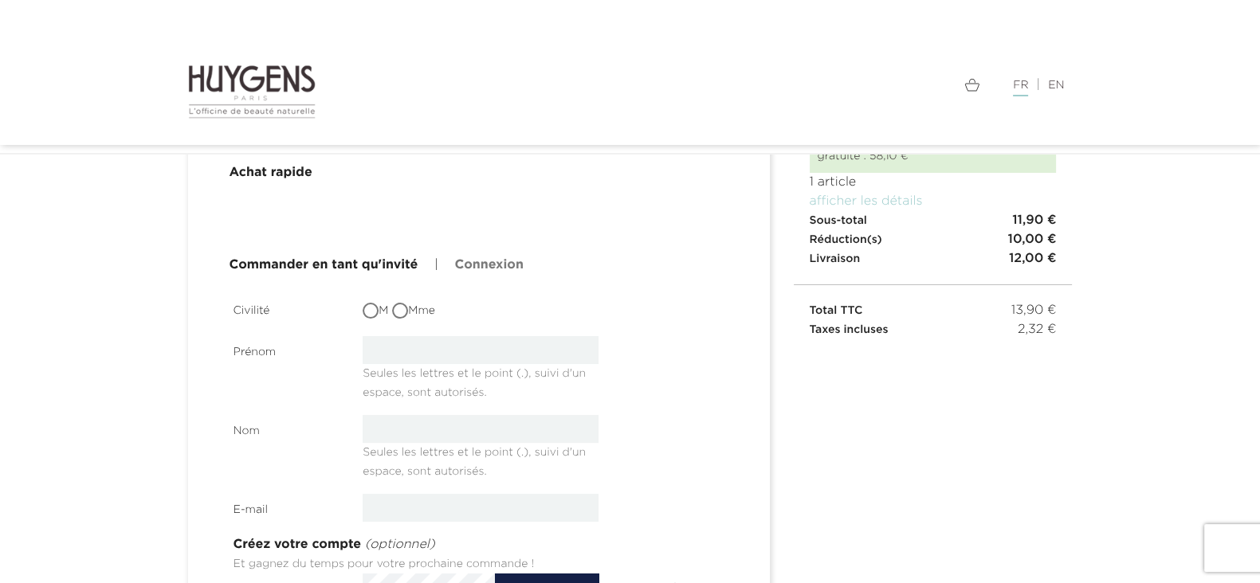
scroll to position [198, 0]
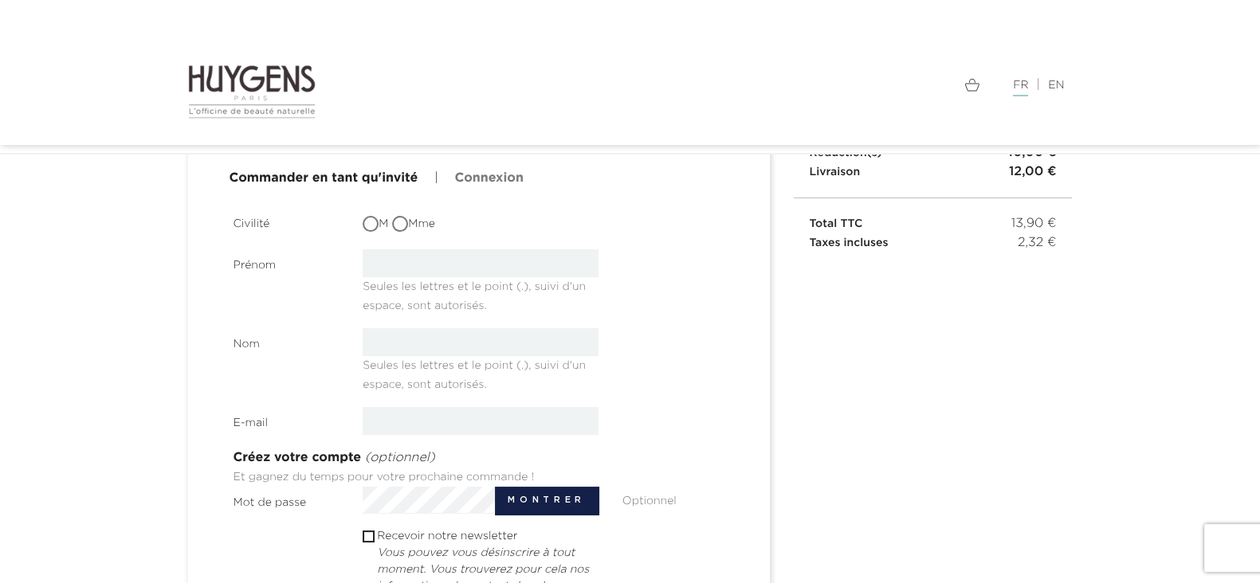
click at [406, 226] on input "Mme" at bounding box center [402, 226] width 16 height 16
radio input "true"
click at [414, 266] on input "text" at bounding box center [481, 263] width 236 height 28
click at [434, 269] on input "CécileR" at bounding box center [481, 263] width 236 height 28
type input "Cécile"
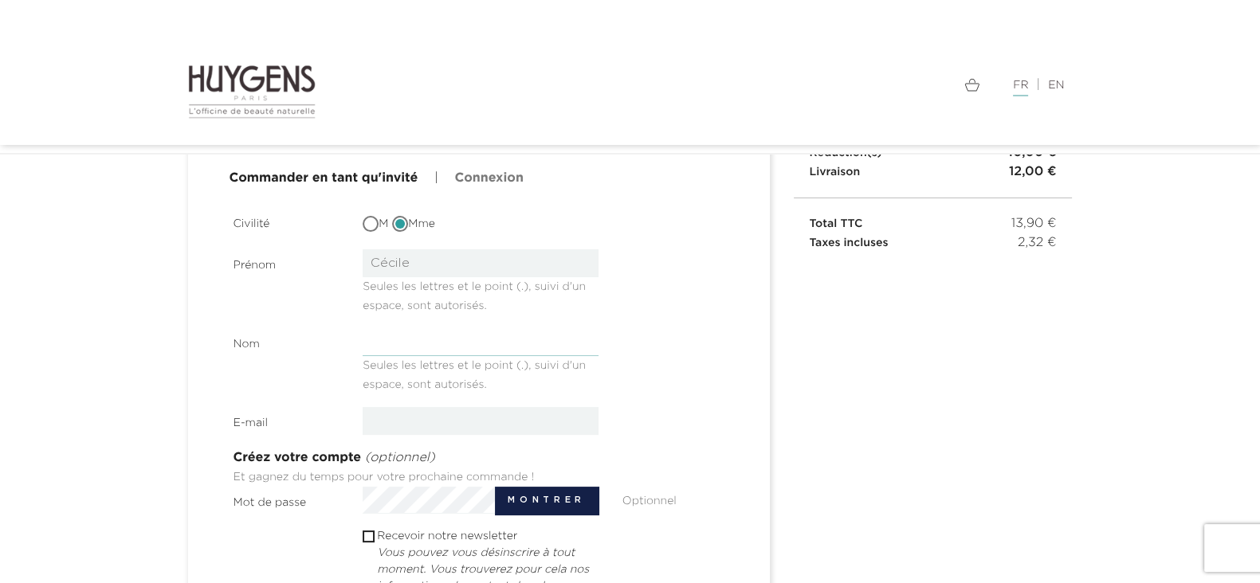
click at [431, 336] on input "text" at bounding box center [481, 342] width 236 height 28
type input "Rottner"
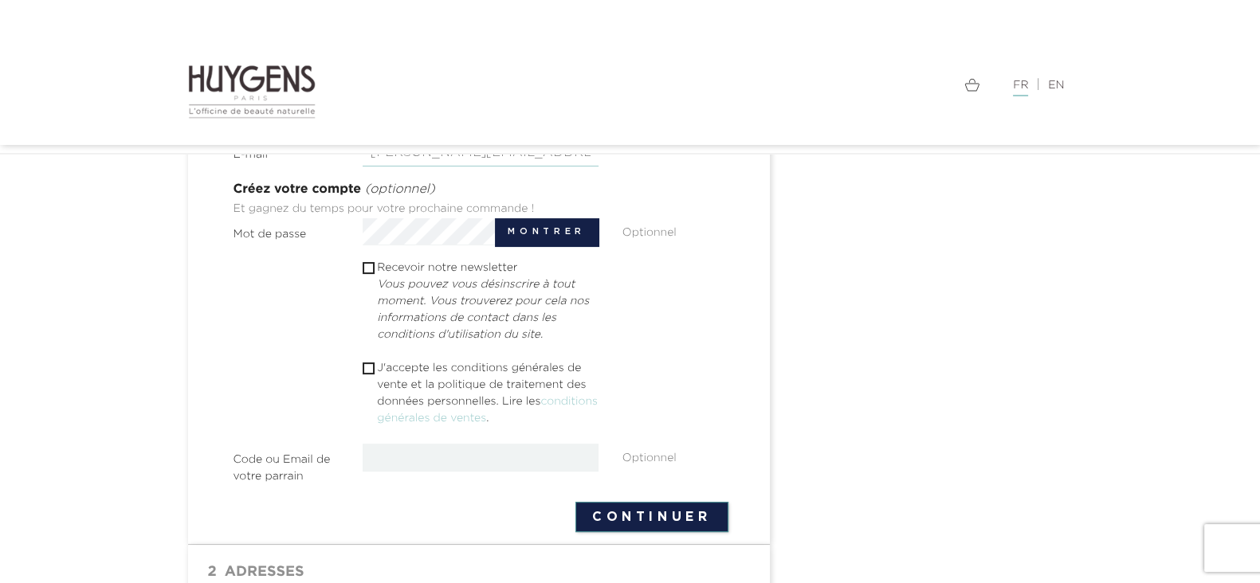
scroll to position [498, 0]
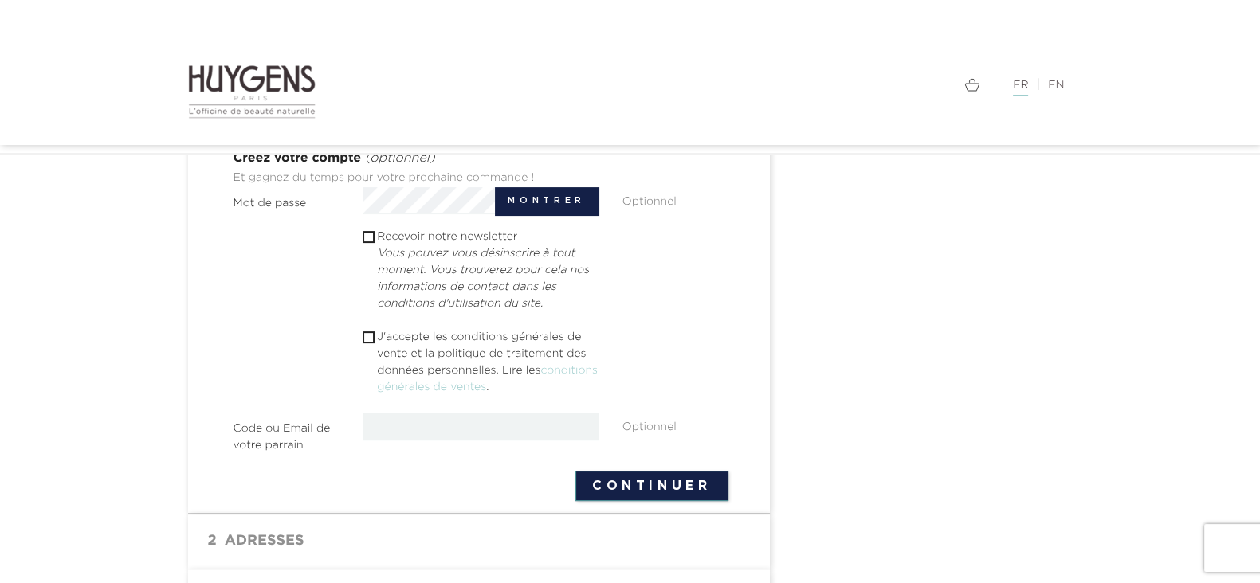
type input "cecile.rottner@gmail.com"
click at [371, 336] on input "checkbox" at bounding box center [368, 337] width 10 height 10
checkbox input "true"
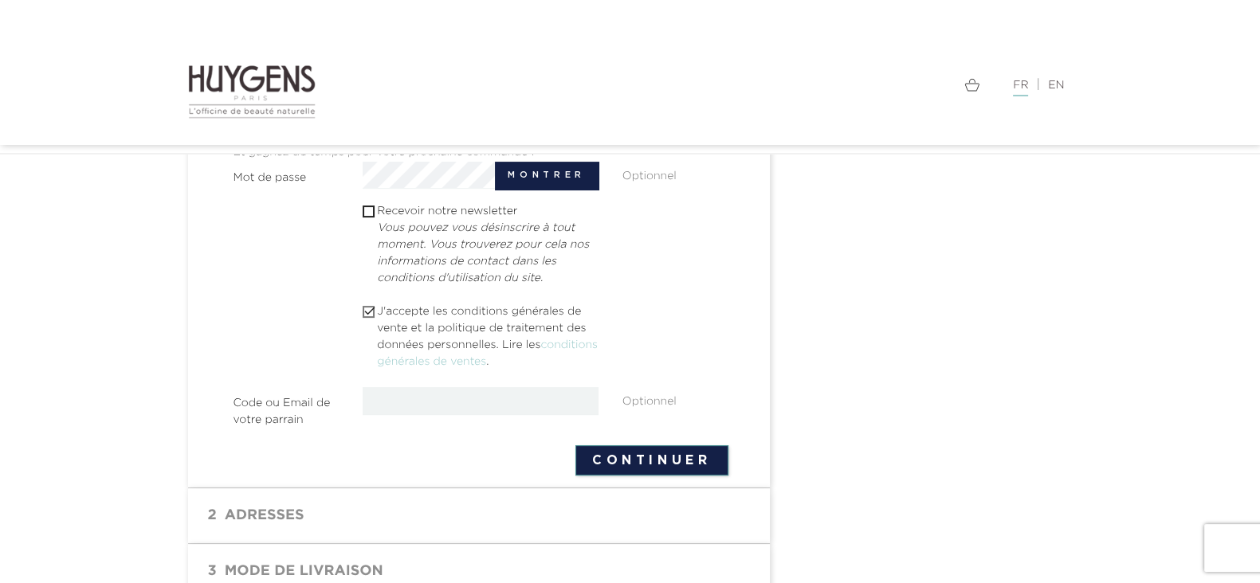
scroll to position [598, 0]
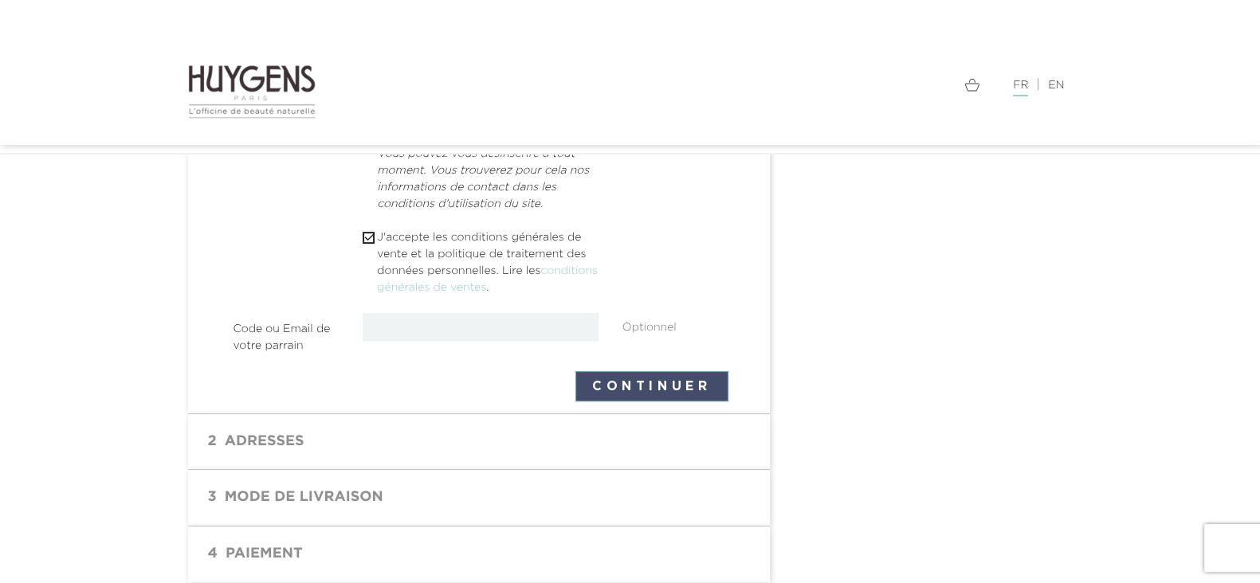
click at [610, 383] on button "Continuer" at bounding box center [651, 386] width 153 height 30
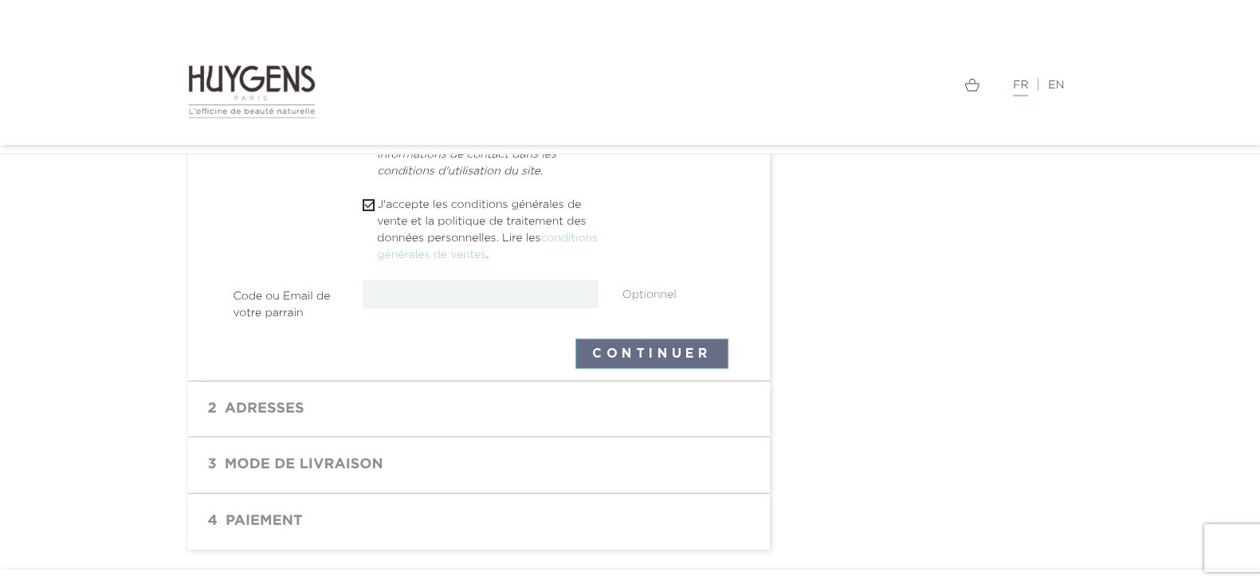
scroll to position [658, 0]
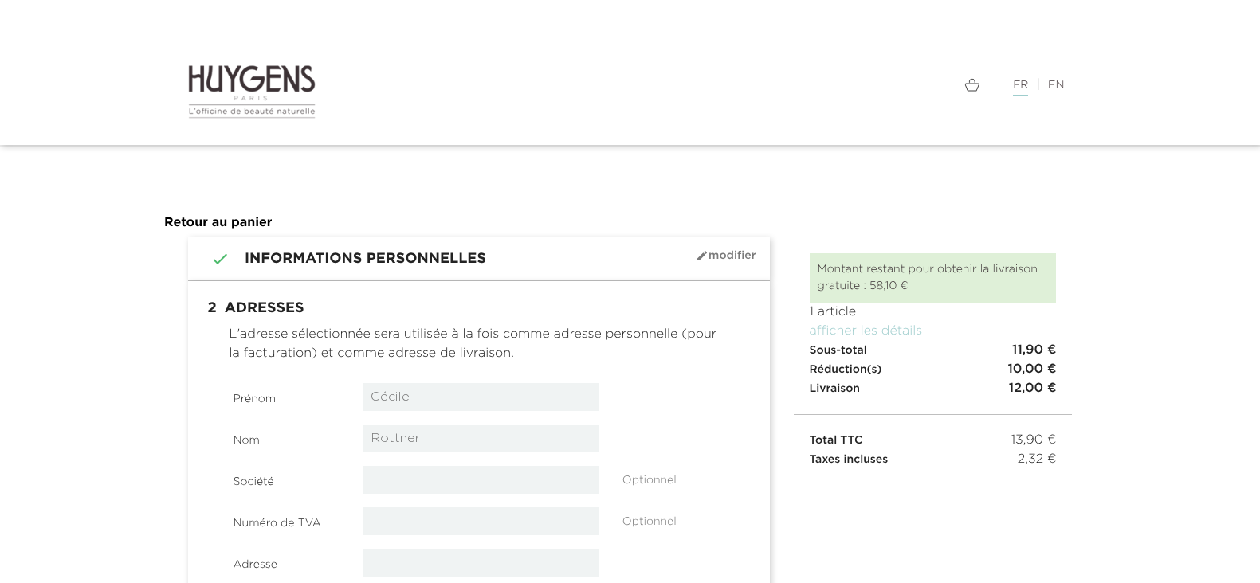
select select "8"
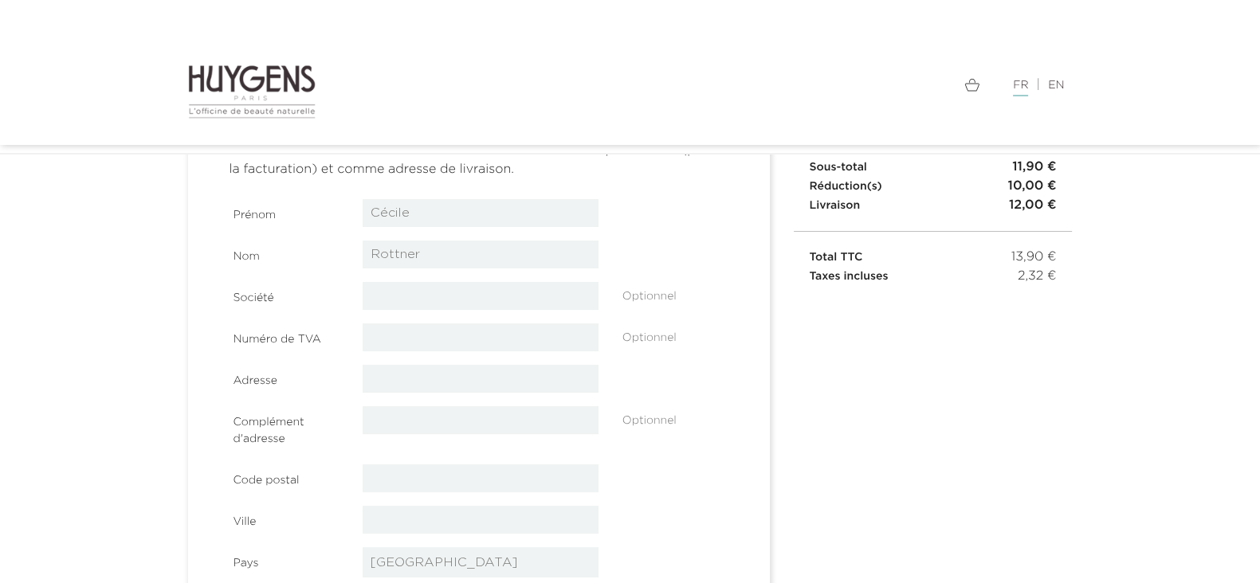
scroll to position [167, 0]
click at [388, 383] on input "text" at bounding box center [481, 377] width 236 height 28
type input "[STREET_ADDRESS][US_STATE]"
type input "75014"
drag, startPoint x: 410, startPoint y: 509, endPoint x: 442, endPoint y: 510, distance: 31.9
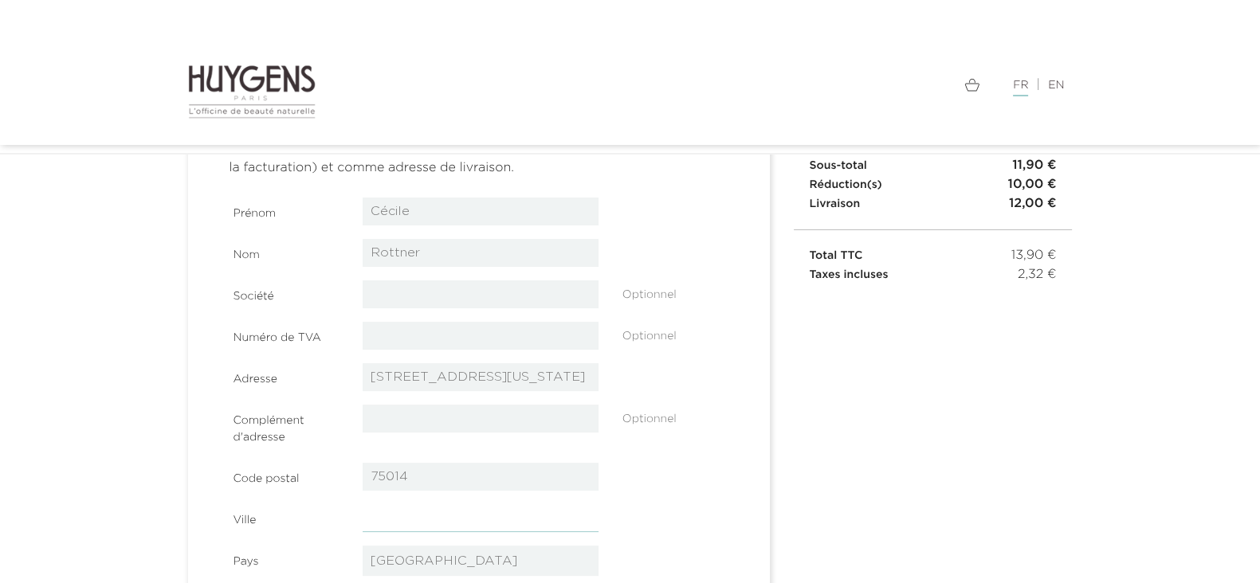
click at [411, 510] on input "text" at bounding box center [481, 518] width 236 height 28
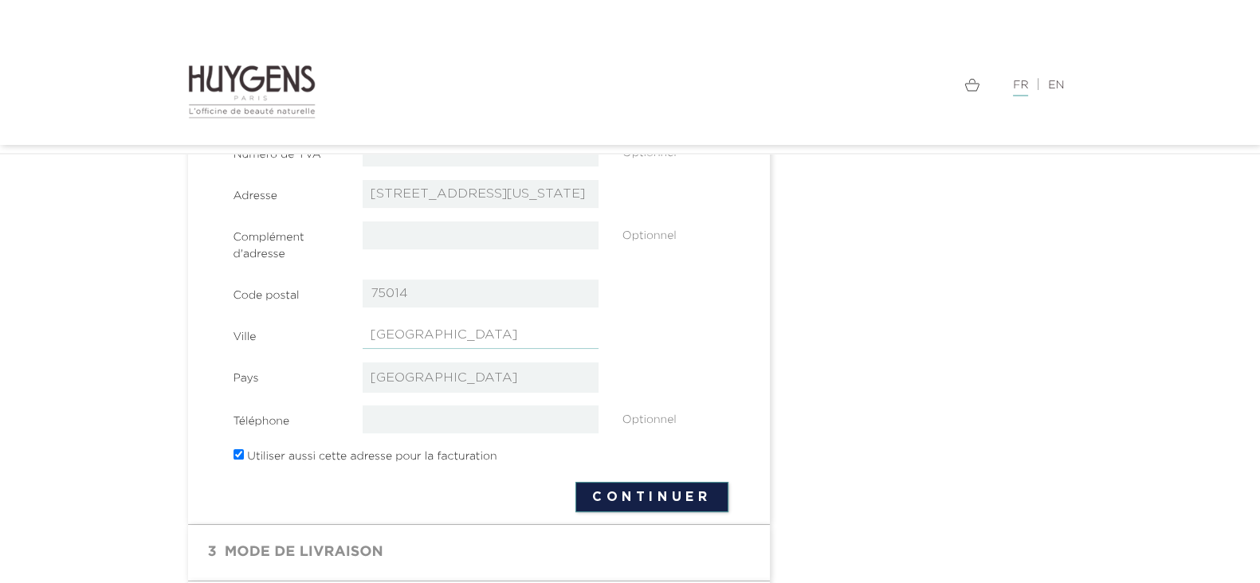
scroll to position [466, 0]
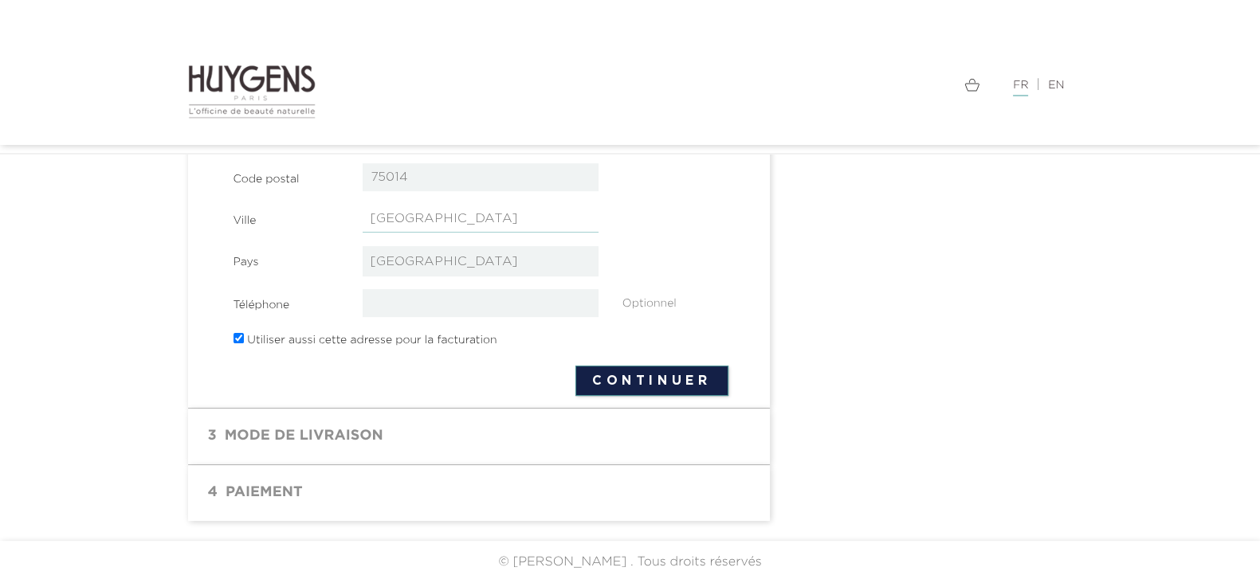
type input "Paris"
click at [654, 273] on div "Pays -- veuillez choisir -- Afghanistan Afrique Du Sud Albanie Algérie Allemagn…" at bounding box center [481, 261] width 519 height 30
click at [636, 374] on button "Continuer" at bounding box center [651, 381] width 153 height 30
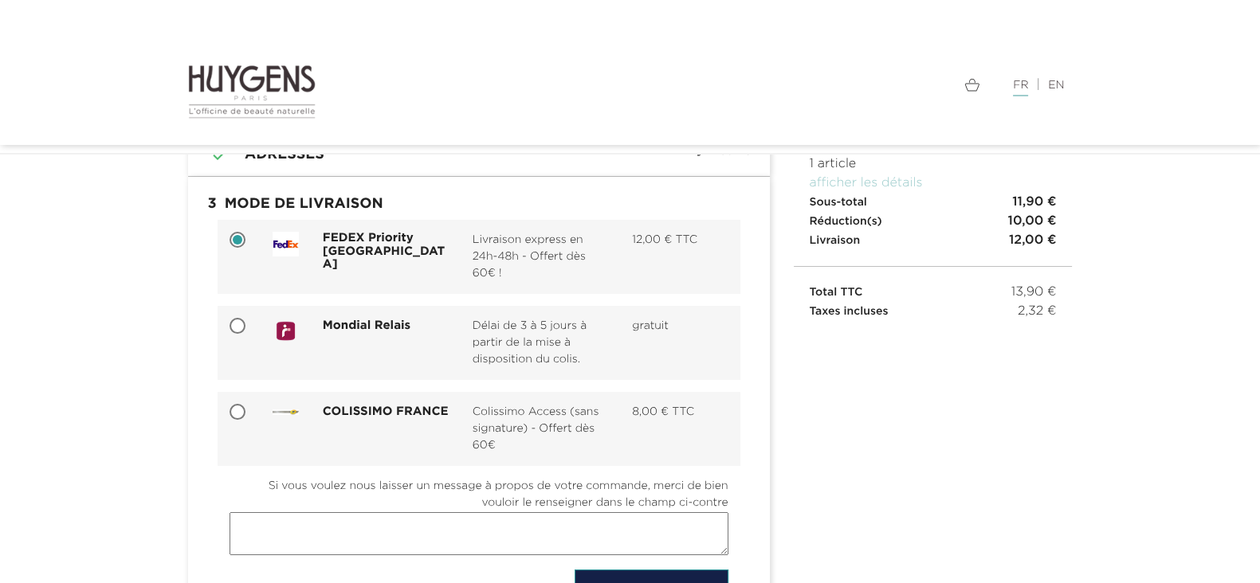
scroll to position [99, 0]
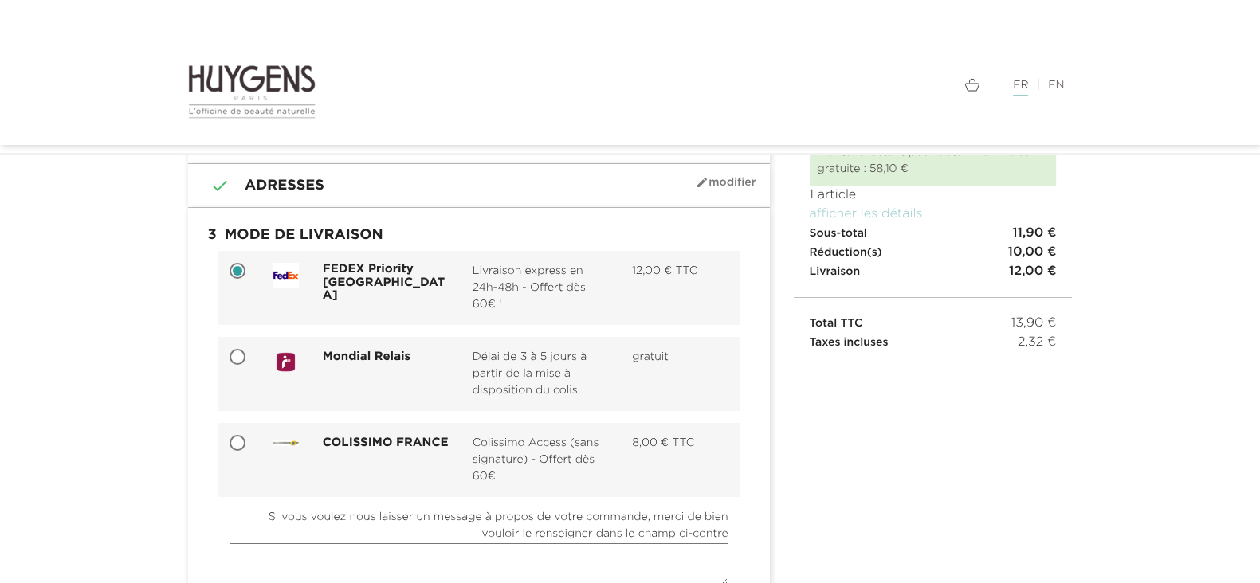
click at [354, 369] on div "Mondial Relais" at bounding box center [361, 362] width 200 height 26
click at [247, 367] on input "Mondial Relais Délai de 3 à 5 jours à partir de la mise à disposition du colis.…" at bounding box center [239, 359] width 16 height 16
radio input "true"
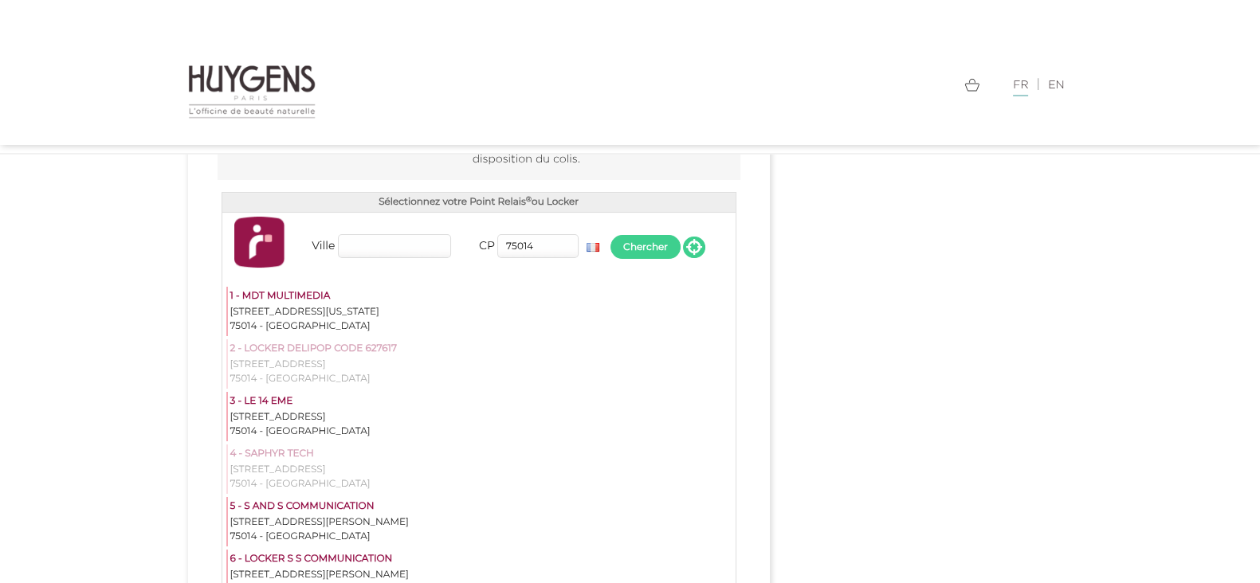
scroll to position [299, 0]
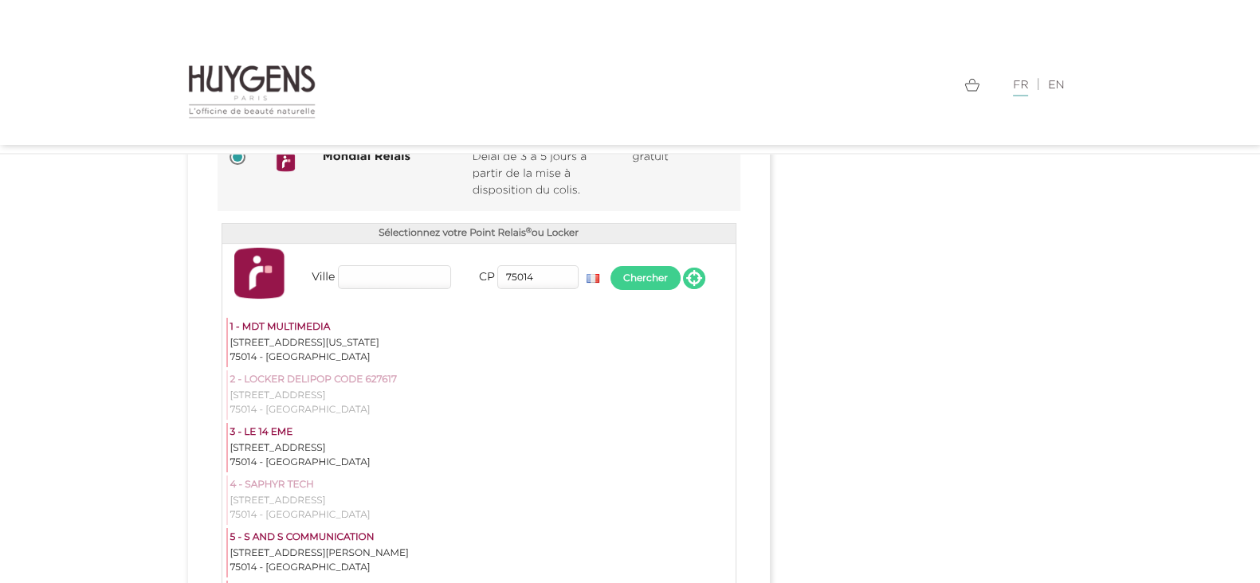
click at [538, 282] on input "75014" at bounding box center [537, 277] width 81 height 24
type input "75006"
click at [626, 273] on button "Chercher" at bounding box center [645, 278] width 70 height 24
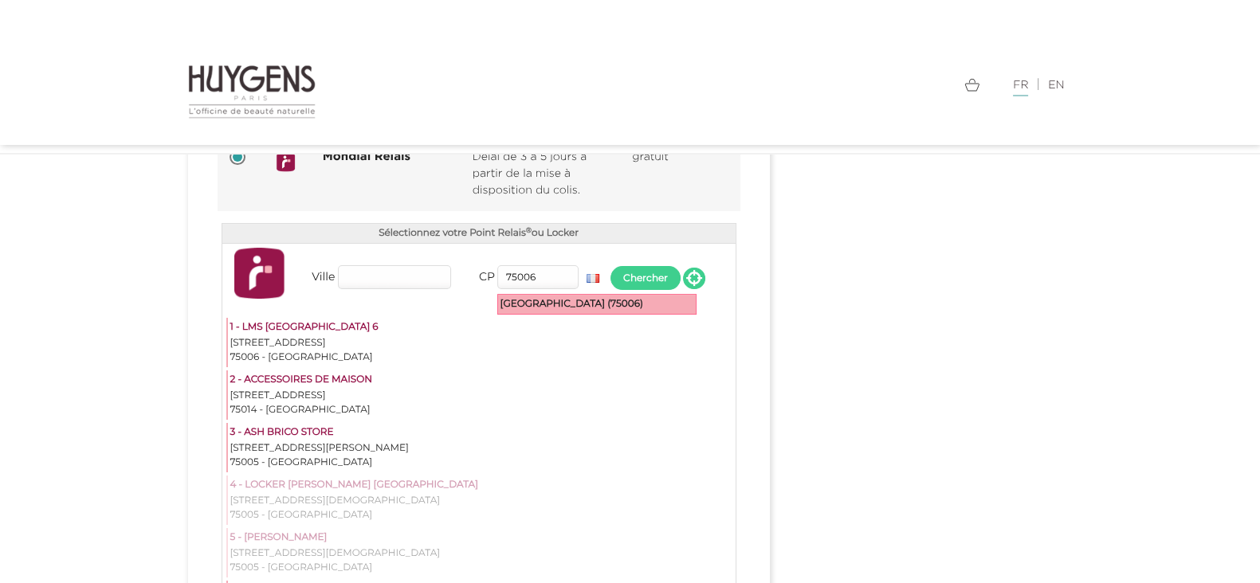
click at [565, 307] on div "Paris 6ème arrondissement (75006)" at bounding box center [597, 304] width 198 height 19
type input "Paris 6ème arrondissement"
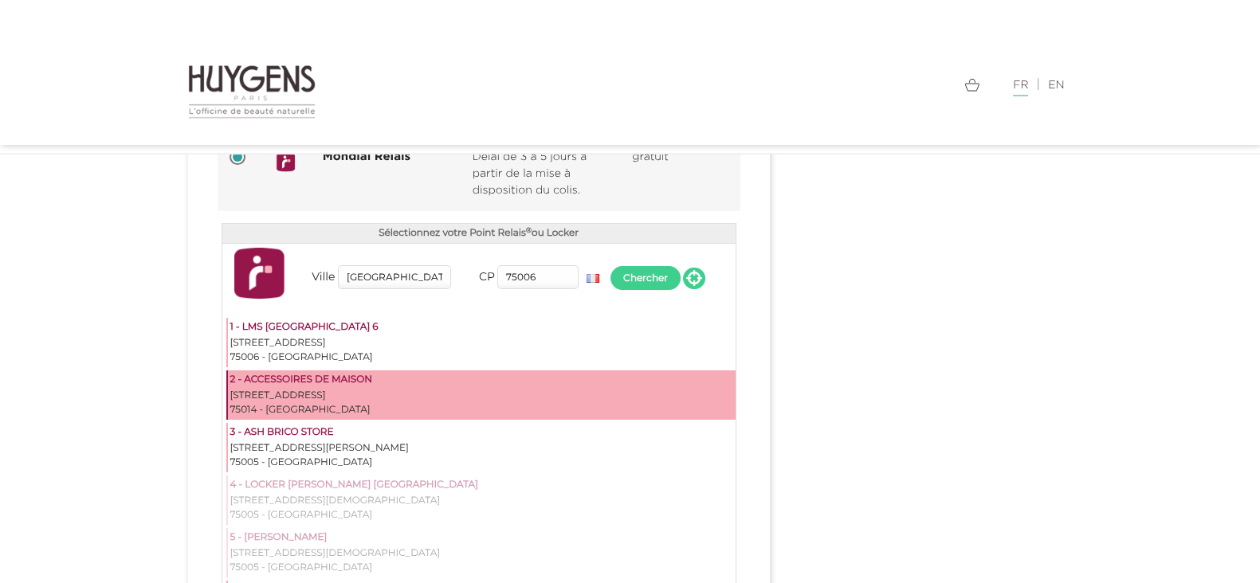
click at [359, 387] on div "2 - ACCESSOIRES DE MAISON" at bounding box center [481, 381] width 503 height 16
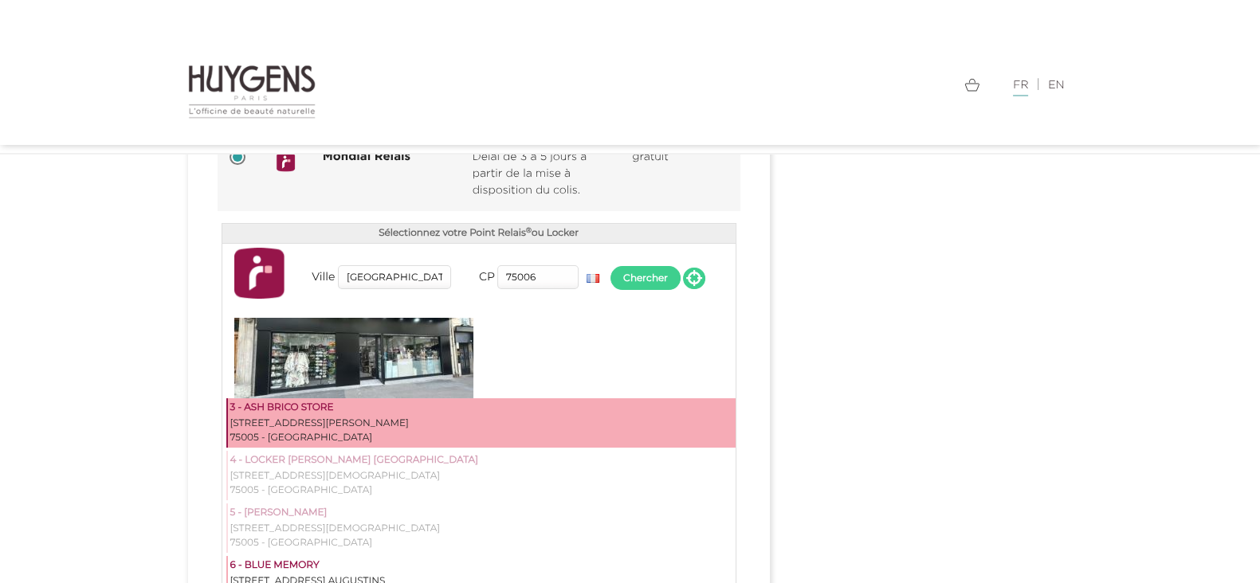
scroll to position [598, 0]
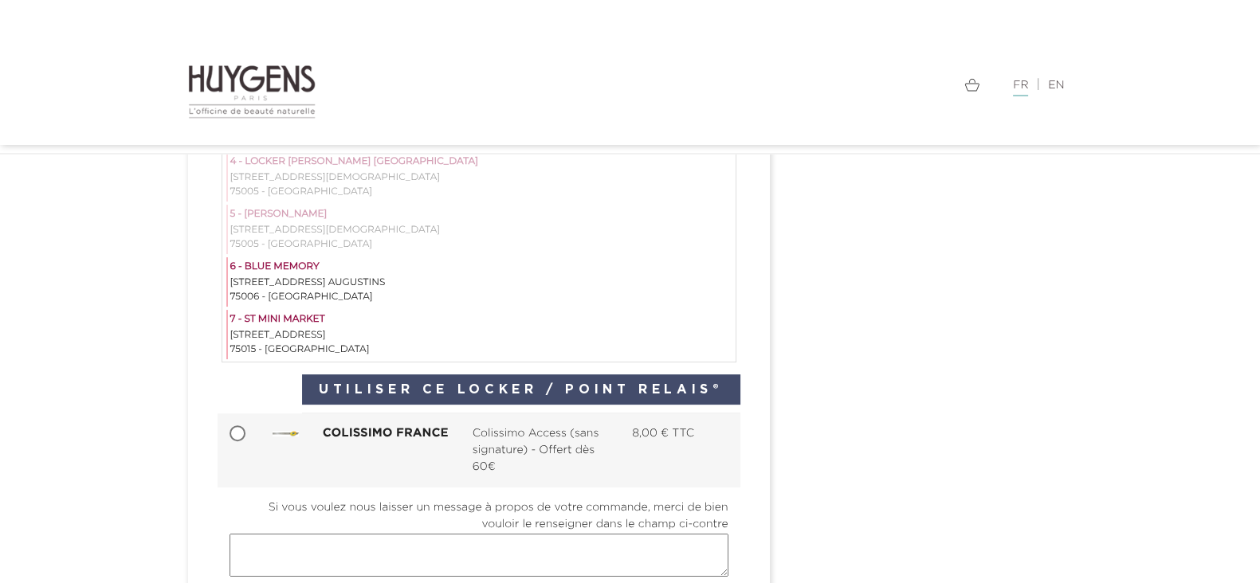
click at [574, 395] on button "Utiliser ce Locker / Point Relais®" at bounding box center [521, 390] width 438 height 30
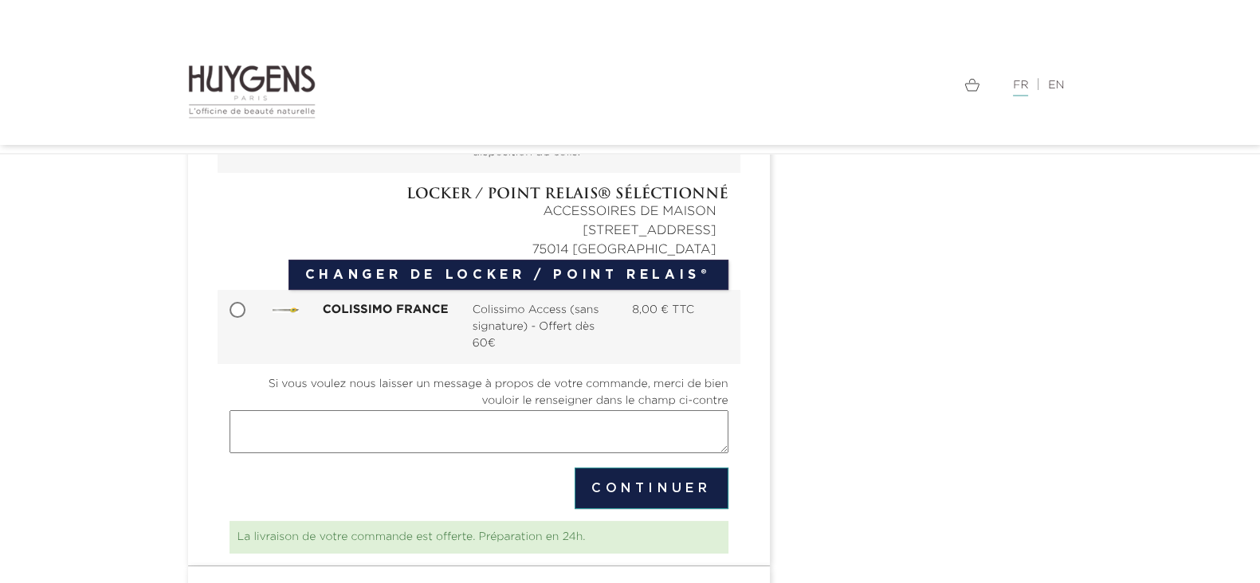
scroll to position [398, 0]
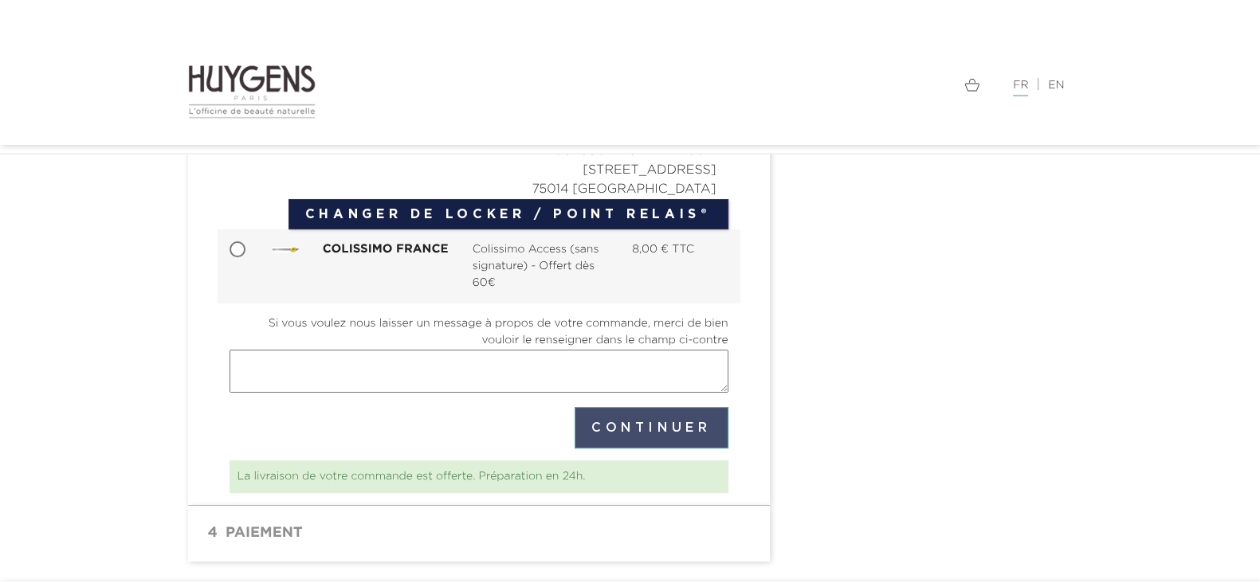
click at [599, 424] on button "Continuer" at bounding box center [652, 427] width 154 height 41
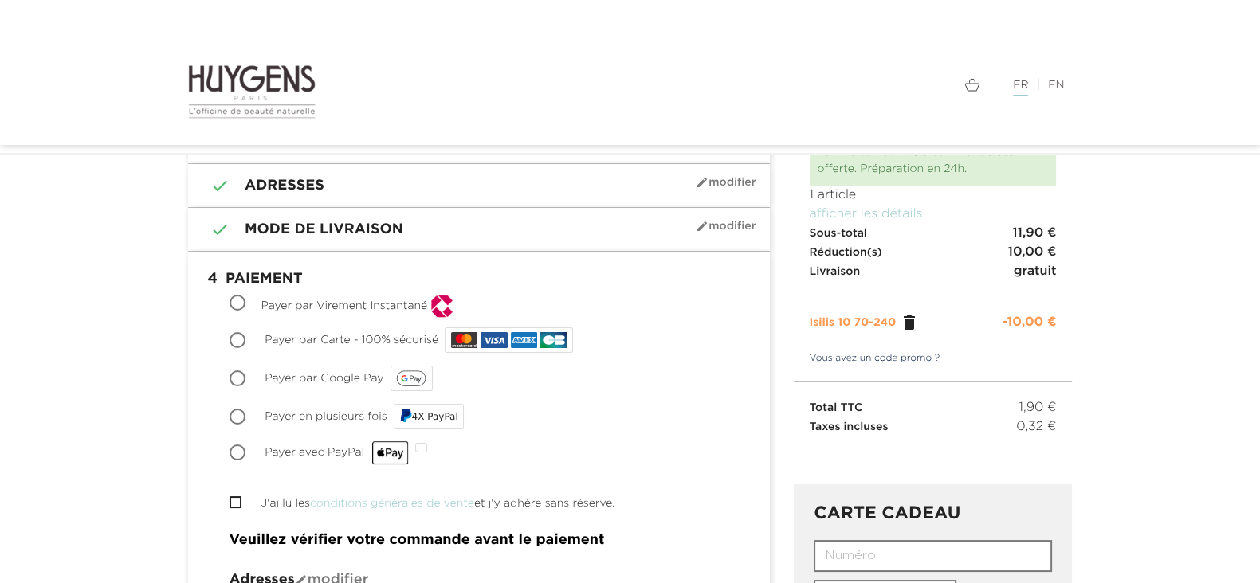
scroll to position [124, 0]
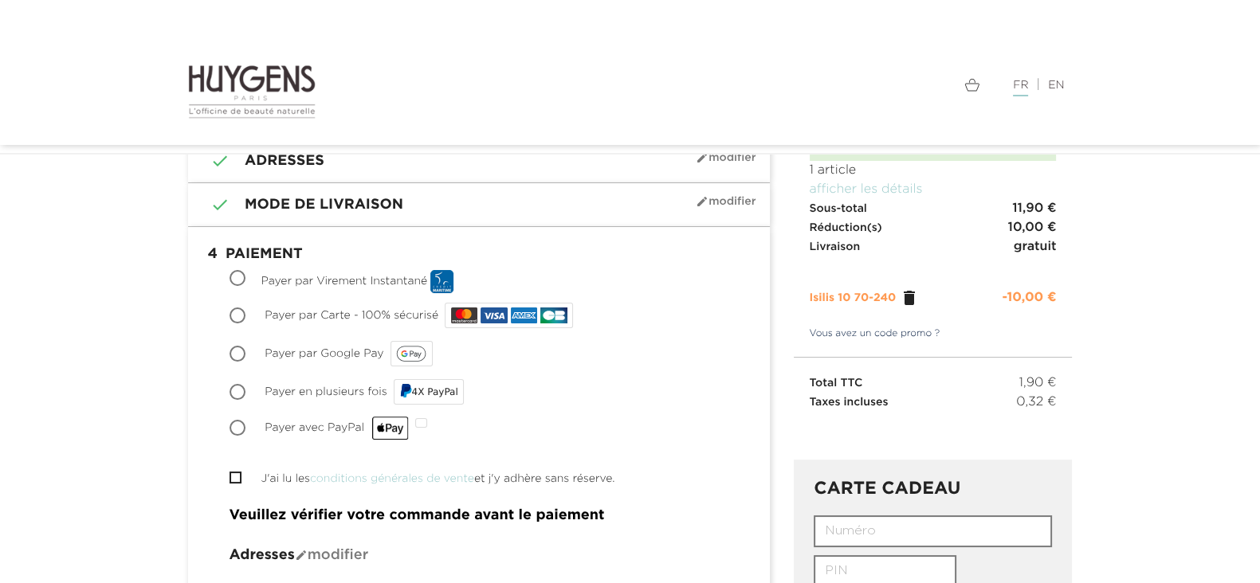
click at [239, 348] on input "Payer par Google Pay" at bounding box center [239, 355] width 16 height 16
radio input "true"
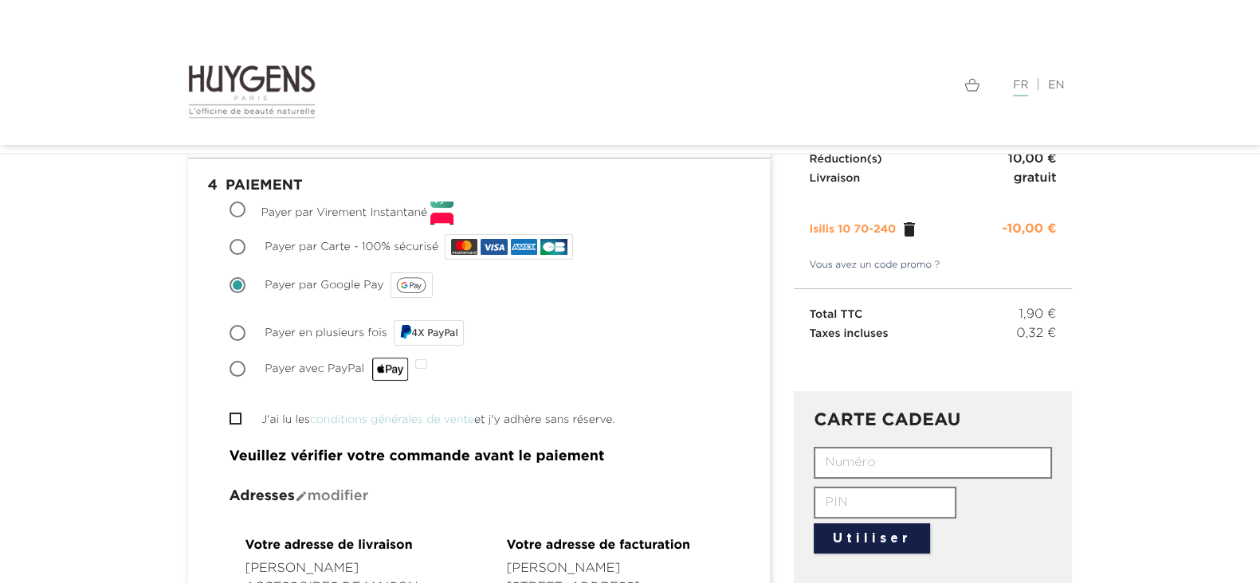
scroll to position [223, 0]
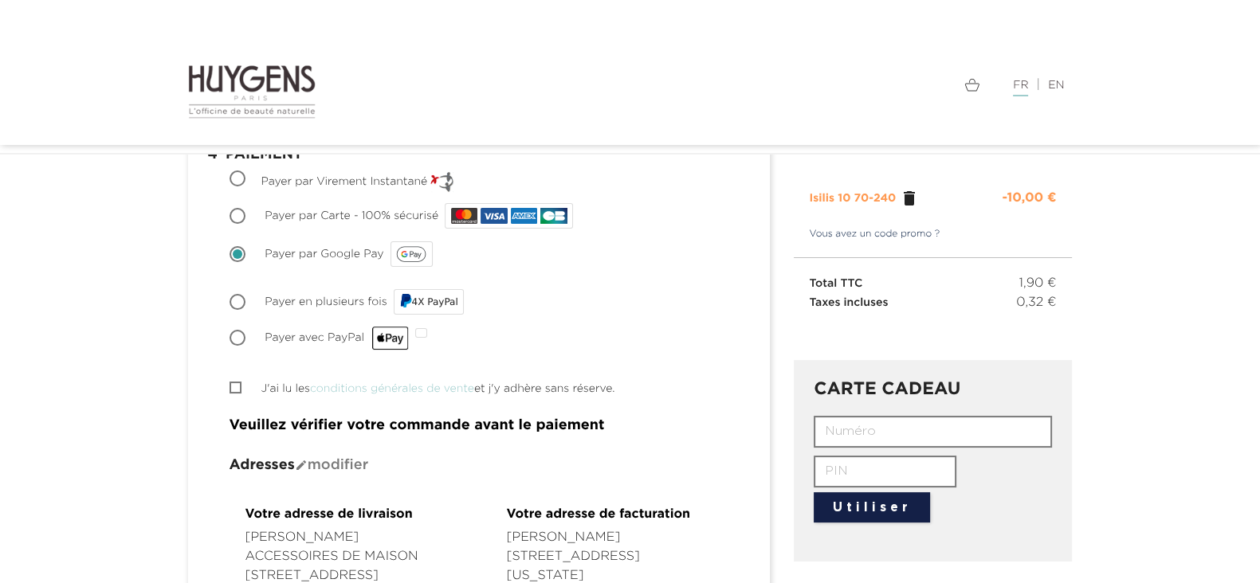
click at [235, 383] on input "J'ai lu les conditions générales de vente et j'y adhère sans réserve." at bounding box center [235, 388] width 10 height 10
checkbox input "true"
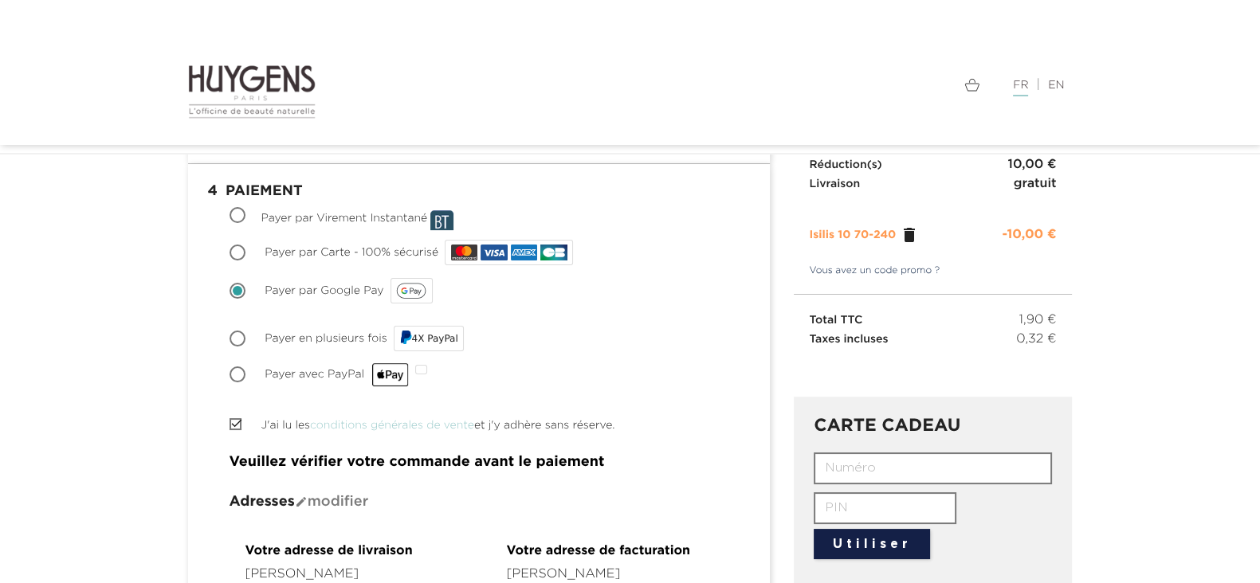
scroll to position [198, 0]
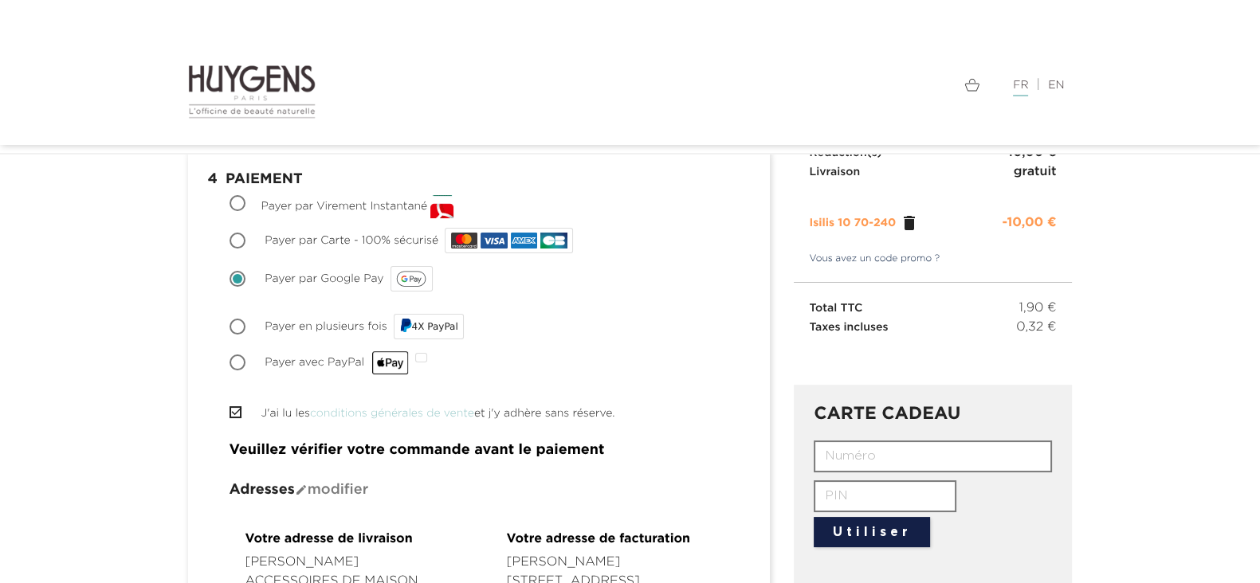
click at [402, 280] on img at bounding box center [411, 279] width 30 height 16
click at [247, 280] on input "Payer par Google Pay" at bounding box center [239, 281] width 16 height 16
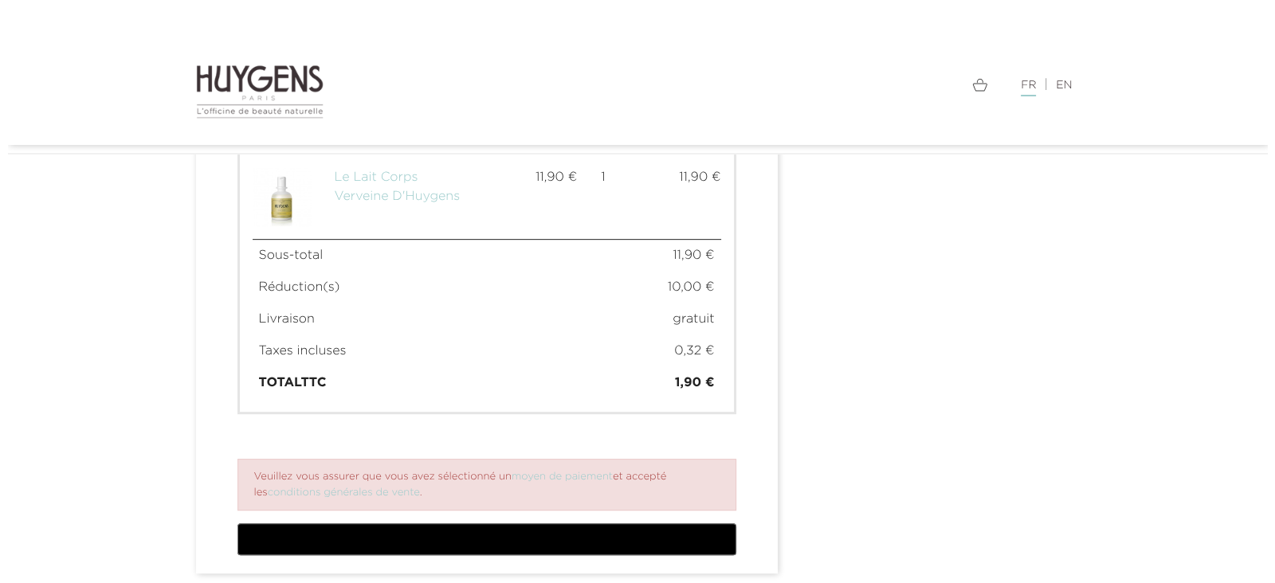
scroll to position [968, 0]
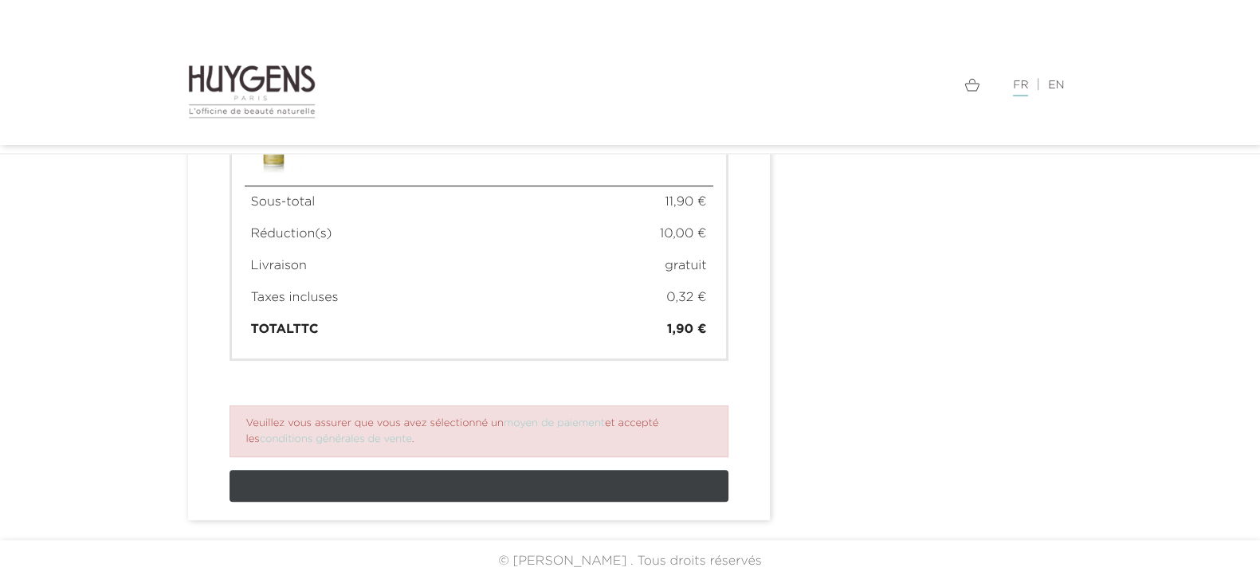
click at [457, 478] on image "Acheter avec GPay" at bounding box center [464, 486] width 25 height 19
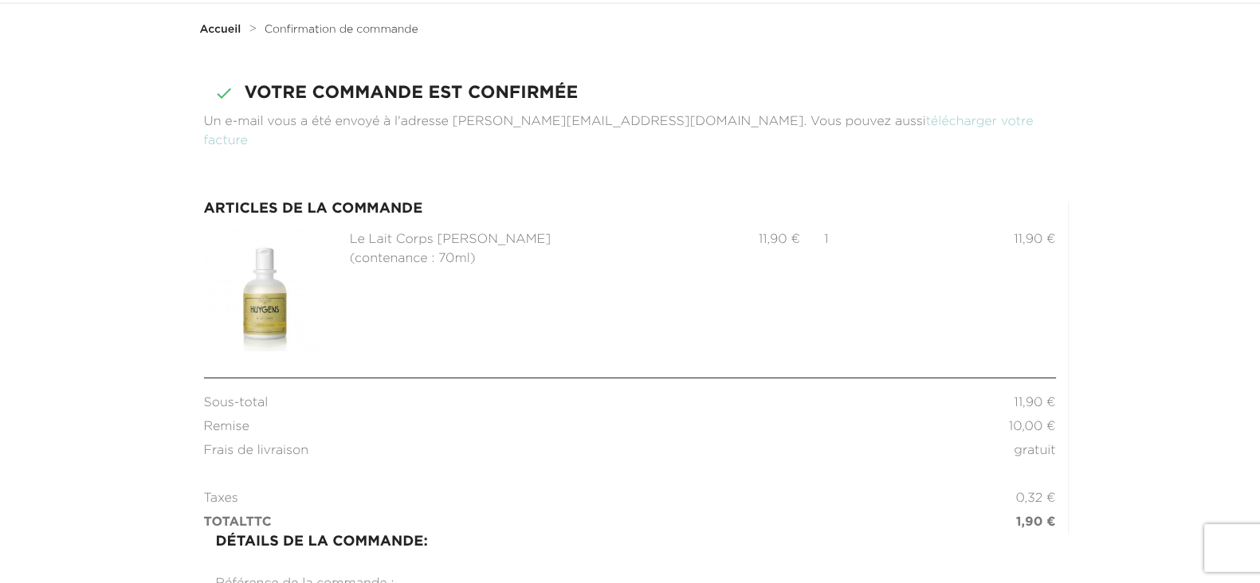
scroll to position [198, 0]
